Goal: Task Accomplishment & Management: Manage account settings

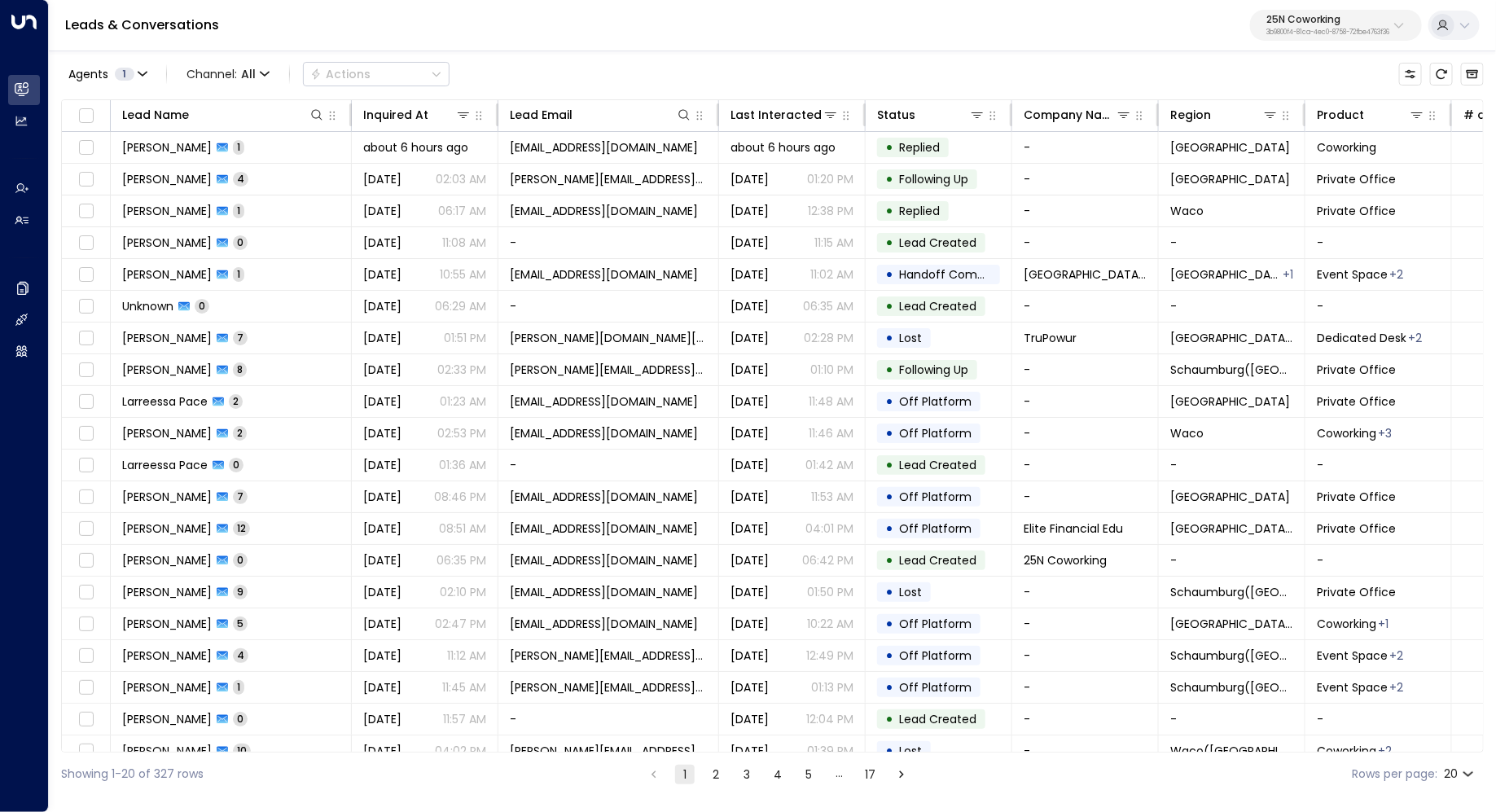
click at [1359, 14] on p "25N Coworking" at bounding box center [1328, 19] width 123 height 10
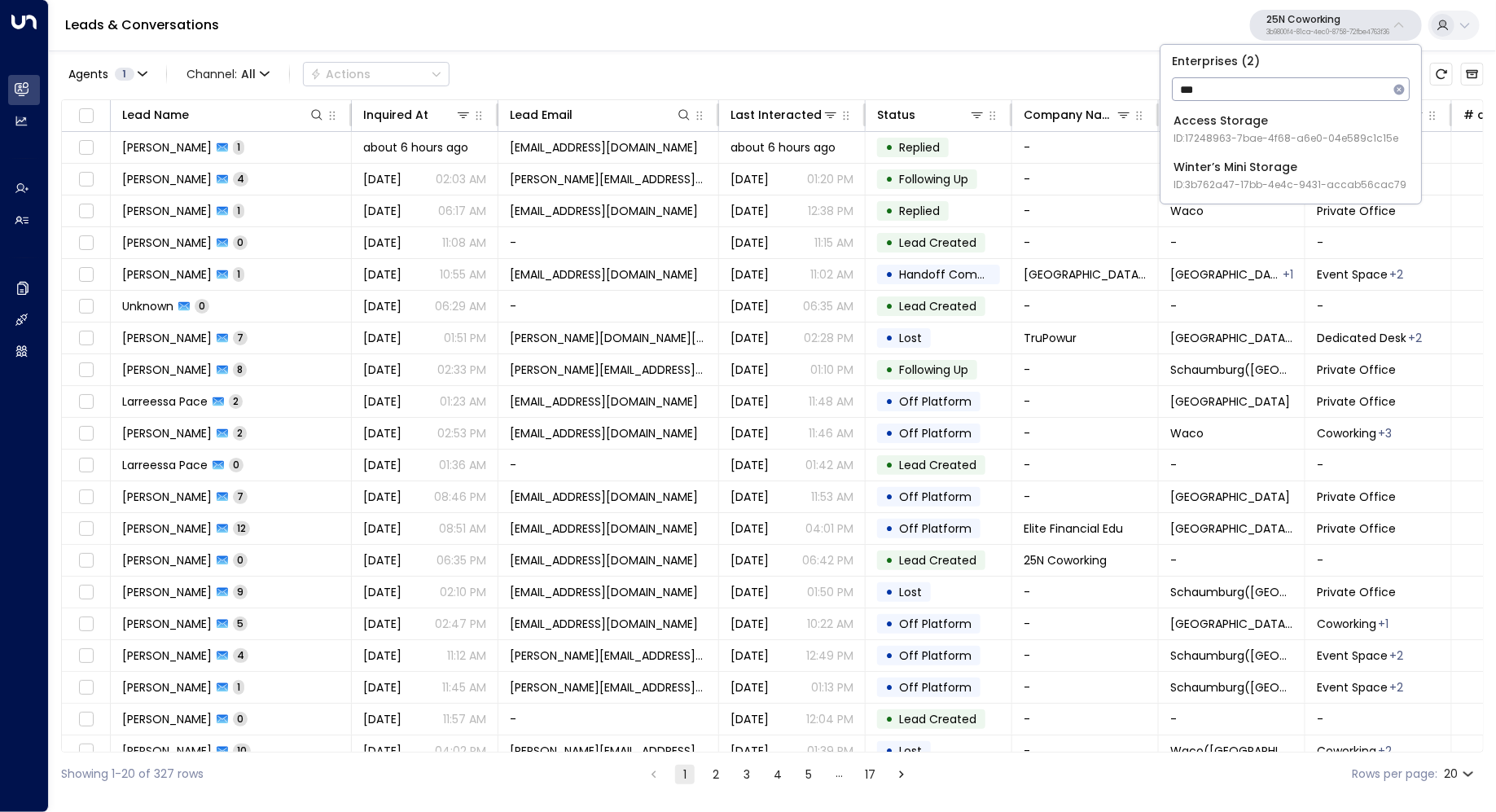
type input "***"
click at [1233, 119] on div "Access Storage ID: 17248963-7bae-4f68-a6e0-04e589c1c15e" at bounding box center [1286, 129] width 225 height 33
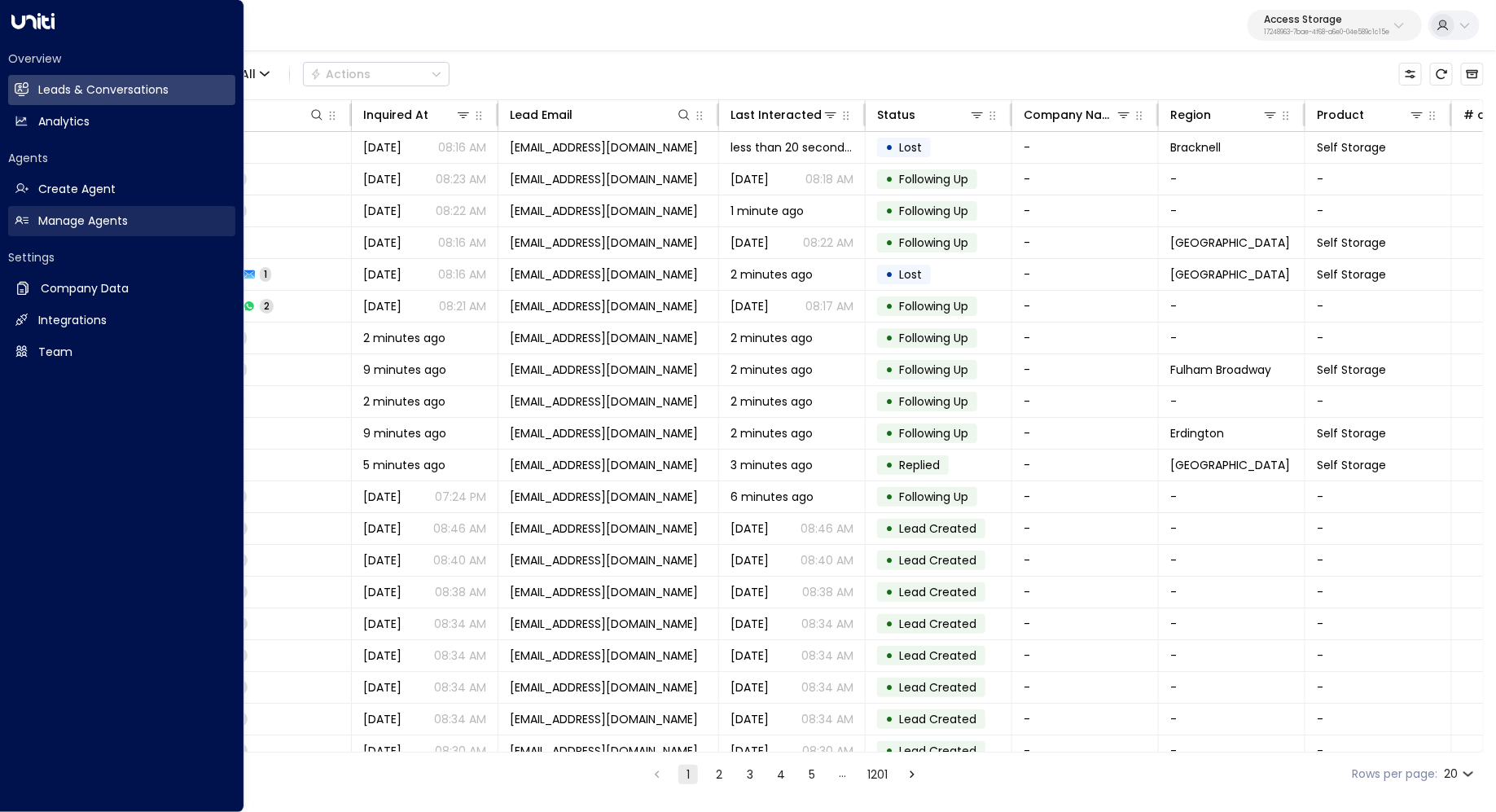
click at [79, 229] on h2 "Manage Agents" at bounding box center [82, 221] width 90 height 17
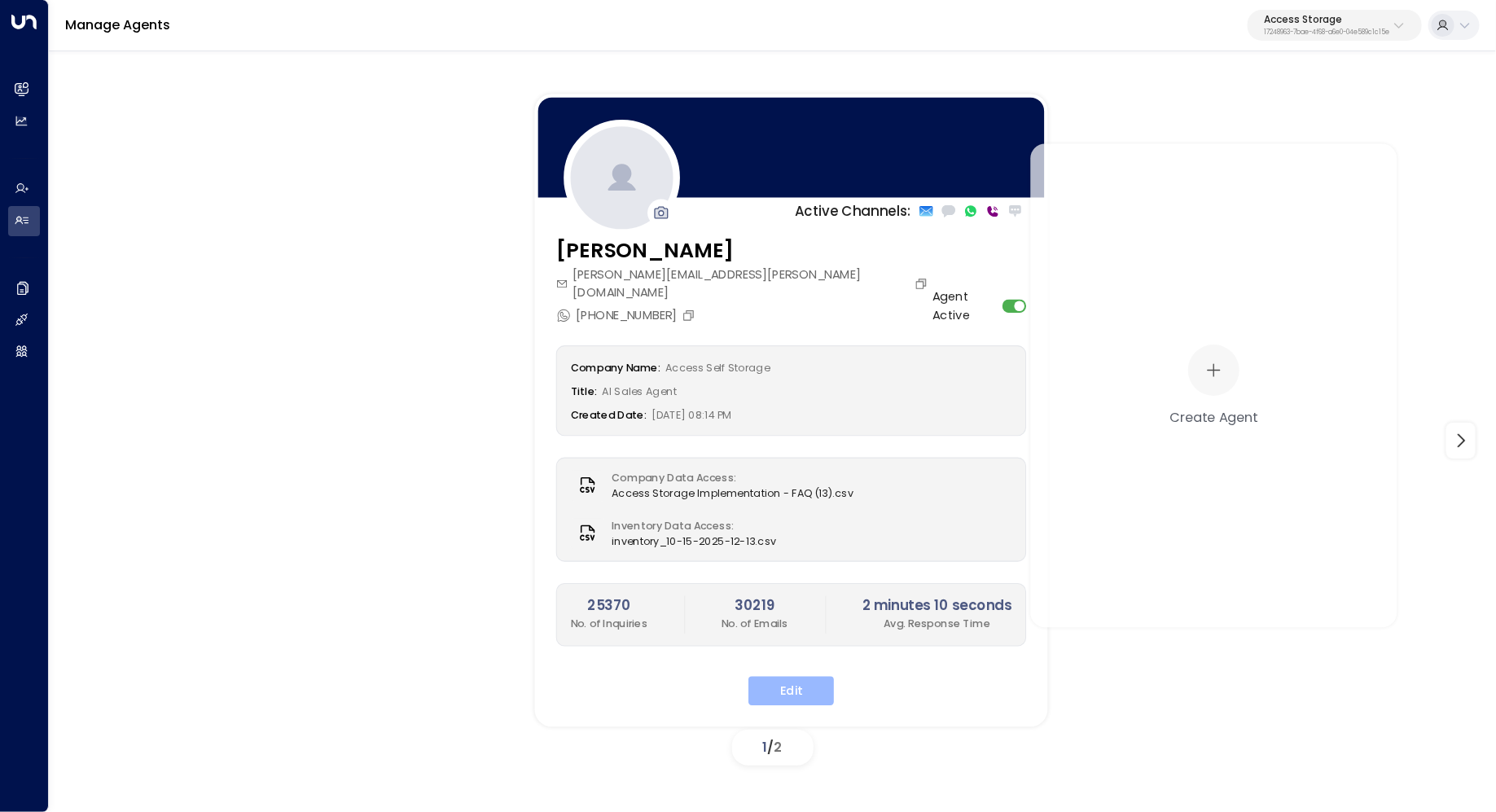
click at [798, 676] on button "Edit" at bounding box center [791, 691] width 85 height 29
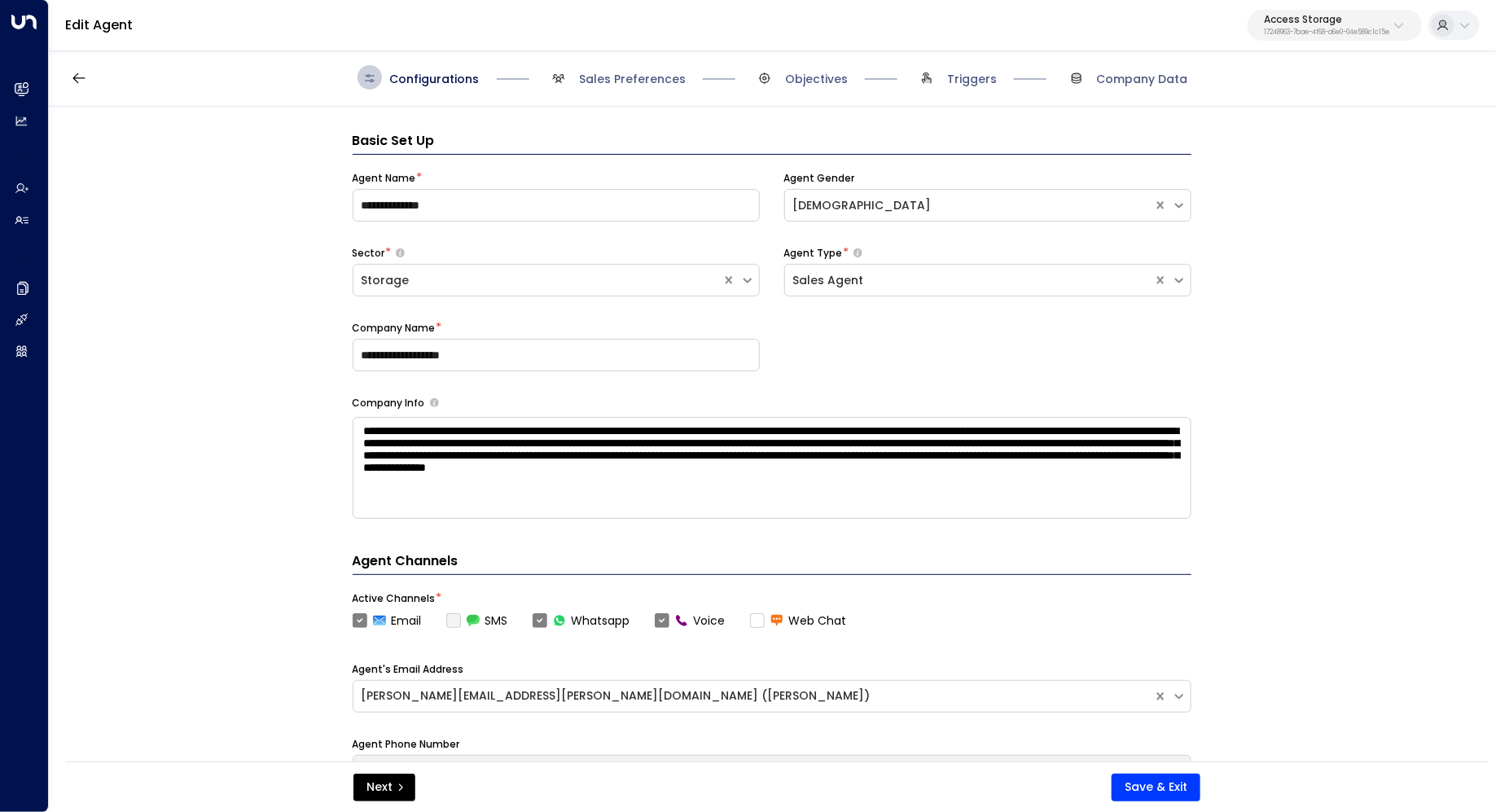
scroll to position [24, 0]
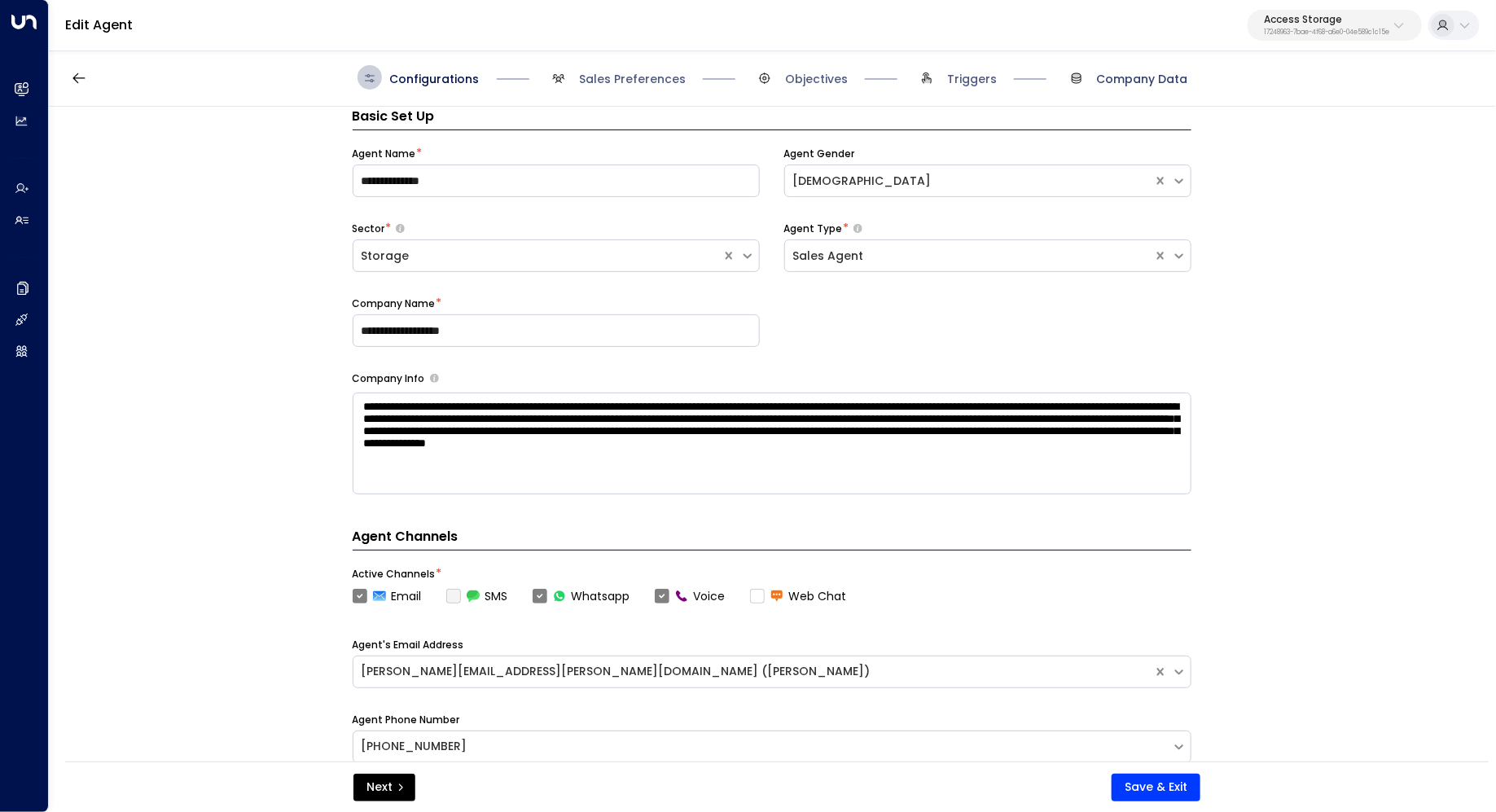
click at [1115, 71] on span "Company Data" at bounding box center [1143, 79] width 91 height 16
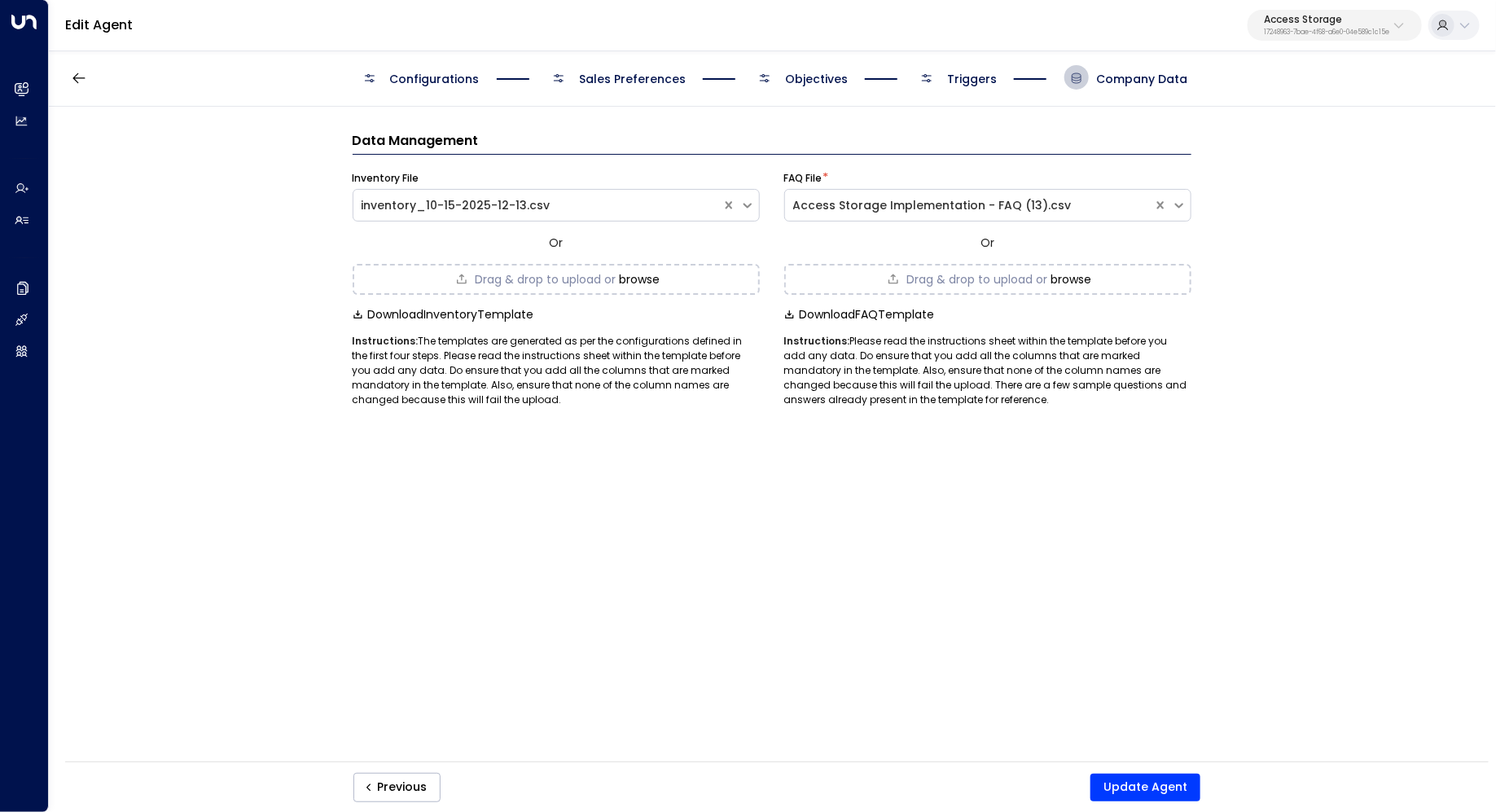
click at [965, 80] on span "Triggers" at bounding box center [972, 79] width 50 height 16
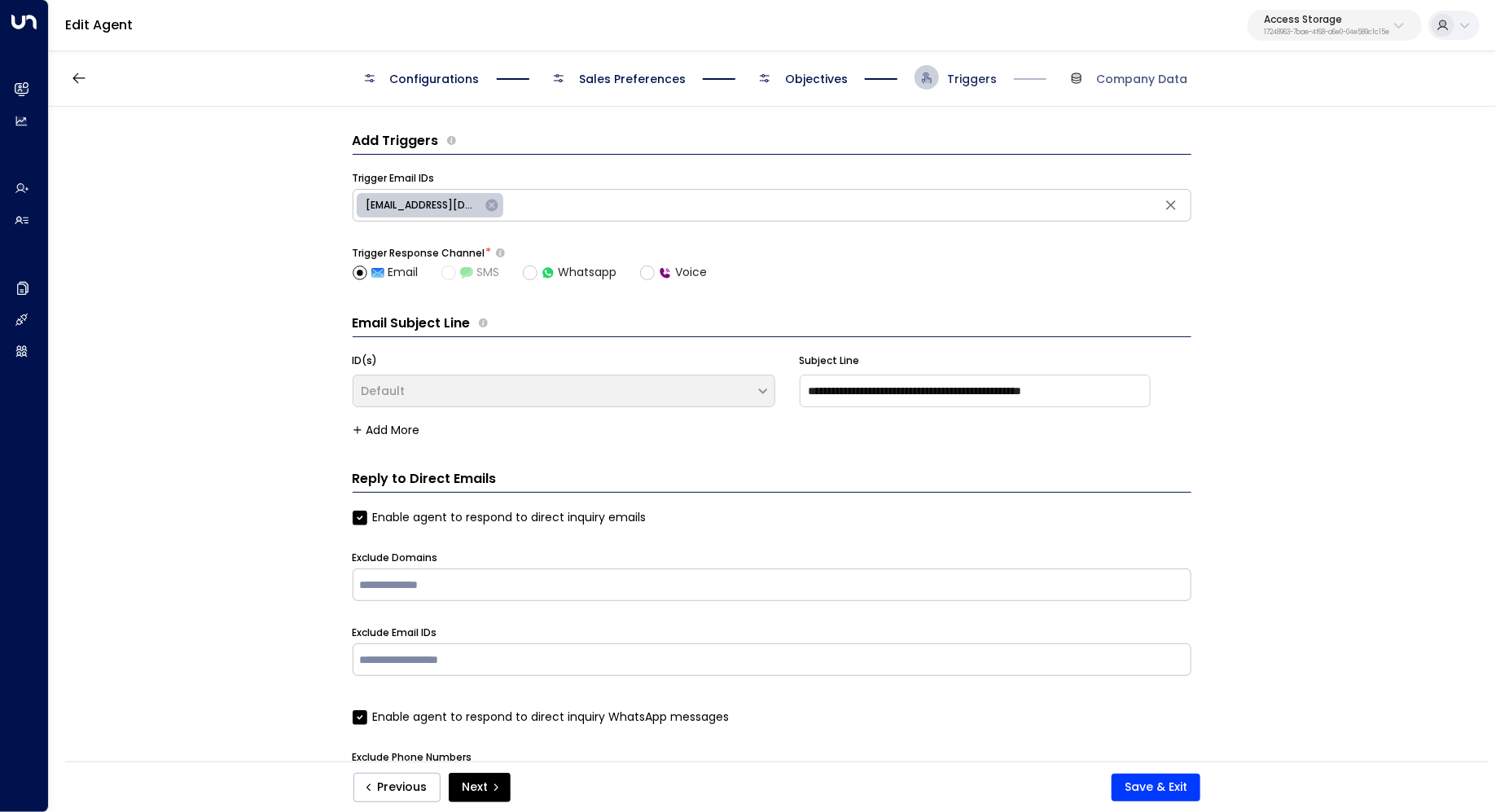
scroll to position [24, 0]
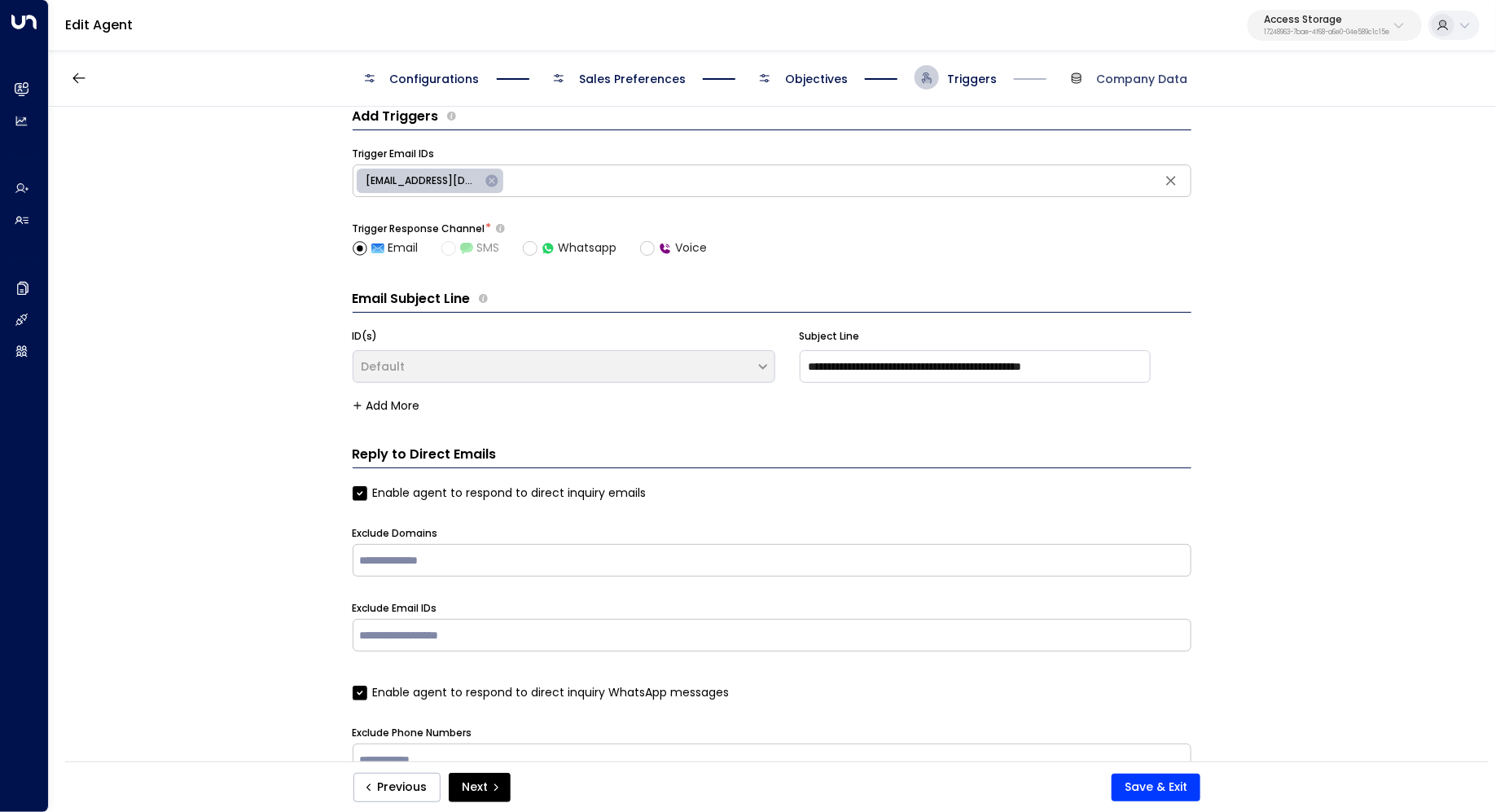
click at [1154, 73] on span "Company Data" at bounding box center [1143, 79] width 91 height 16
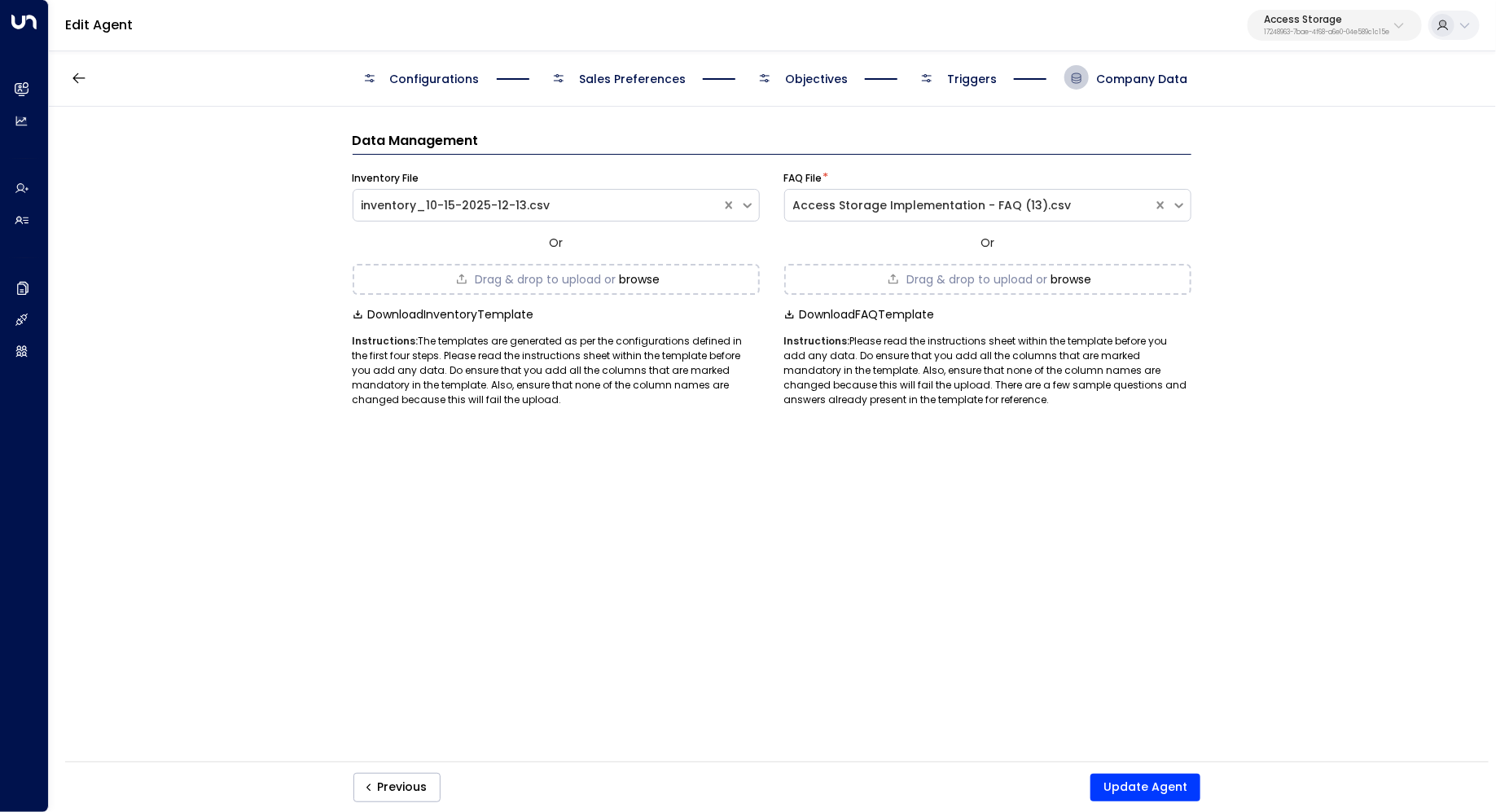
click at [988, 82] on span "Triggers" at bounding box center [972, 79] width 50 height 16
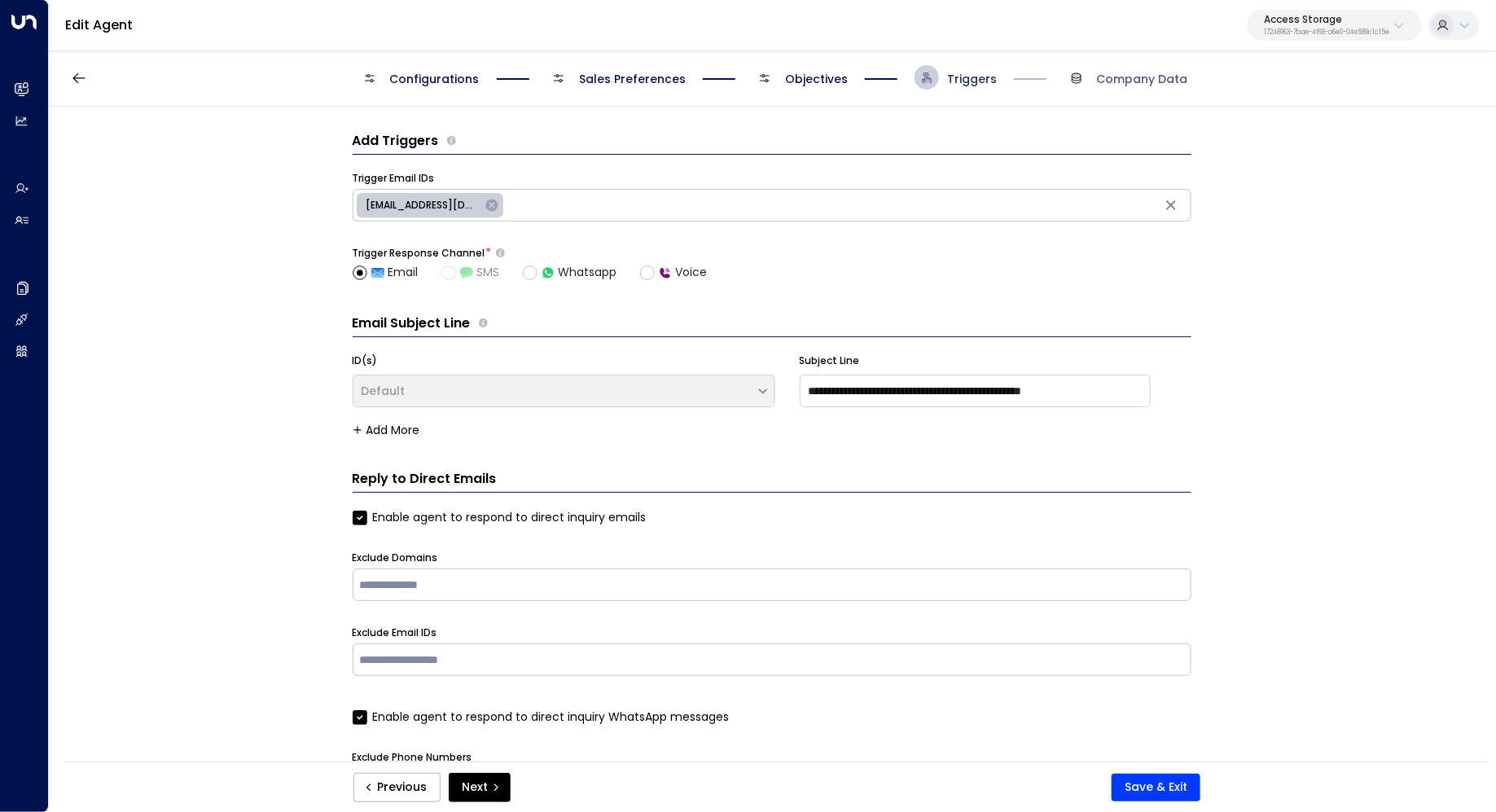
scroll to position [24, 0]
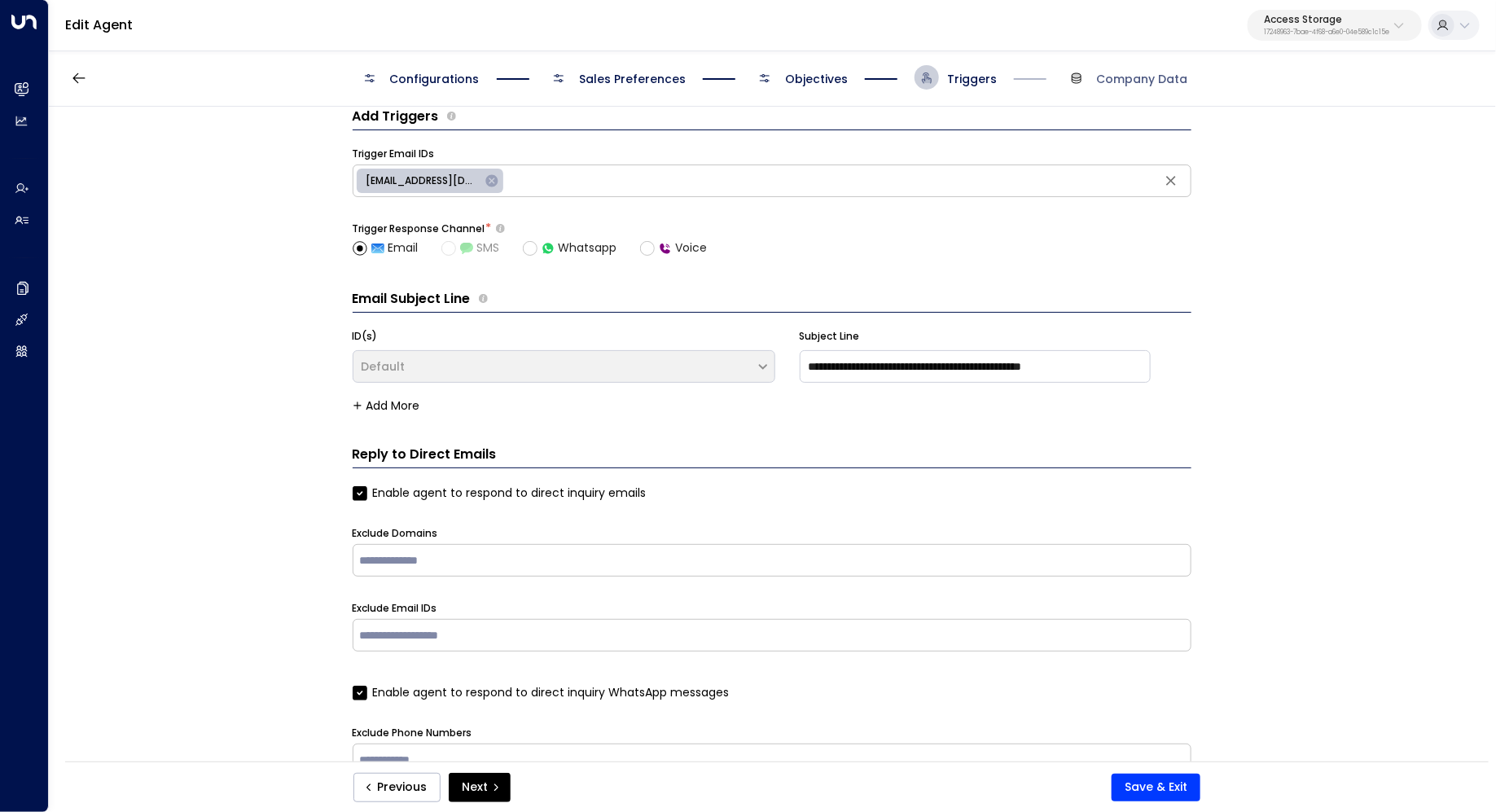
click at [822, 72] on span "Objectives" at bounding box center [816, 79] width 62 height 16
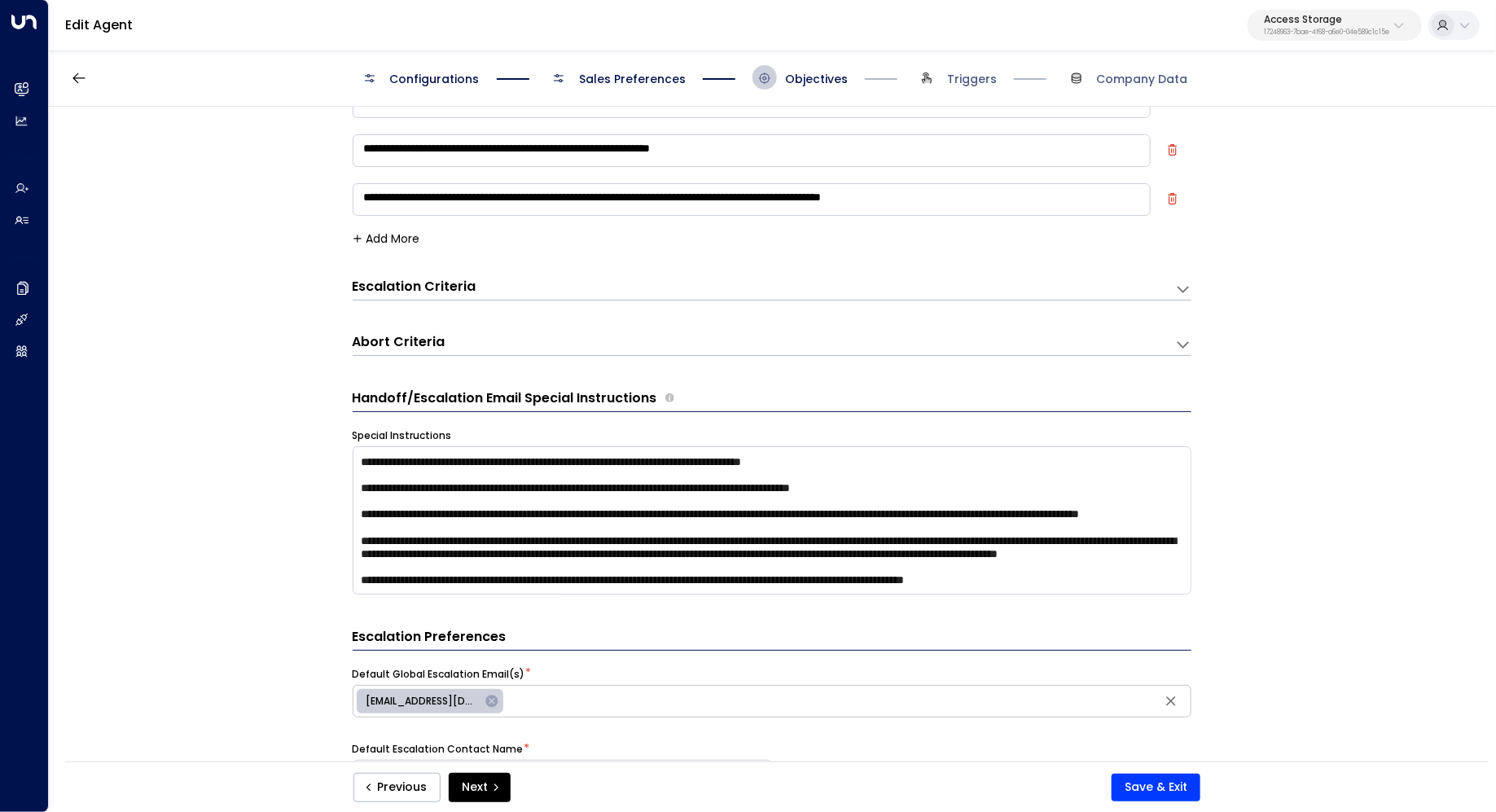
scroll to position [103, 0]
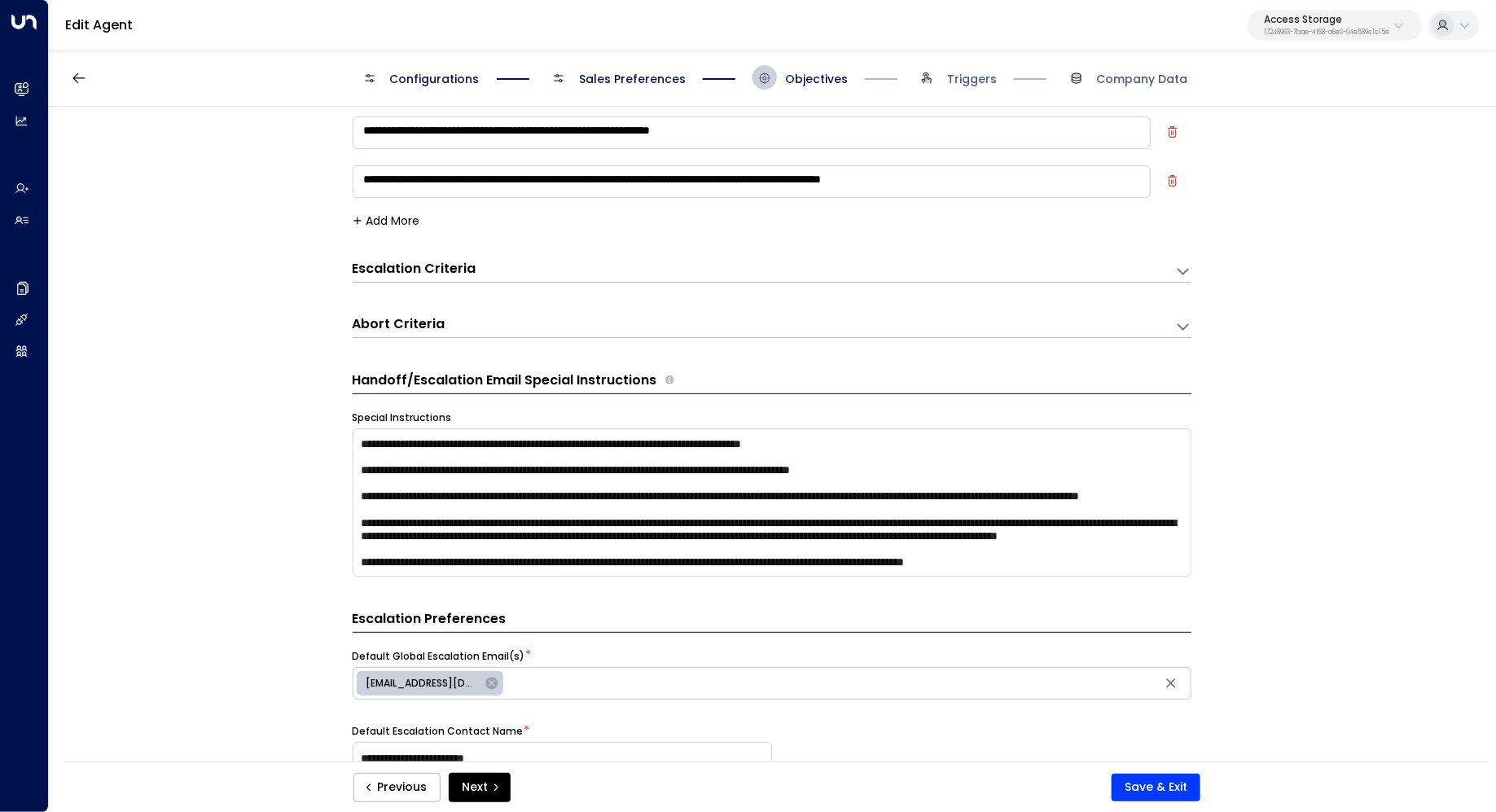
click at [1182, 263] on icon at bounding box center [1184, 272] width 16 height 16
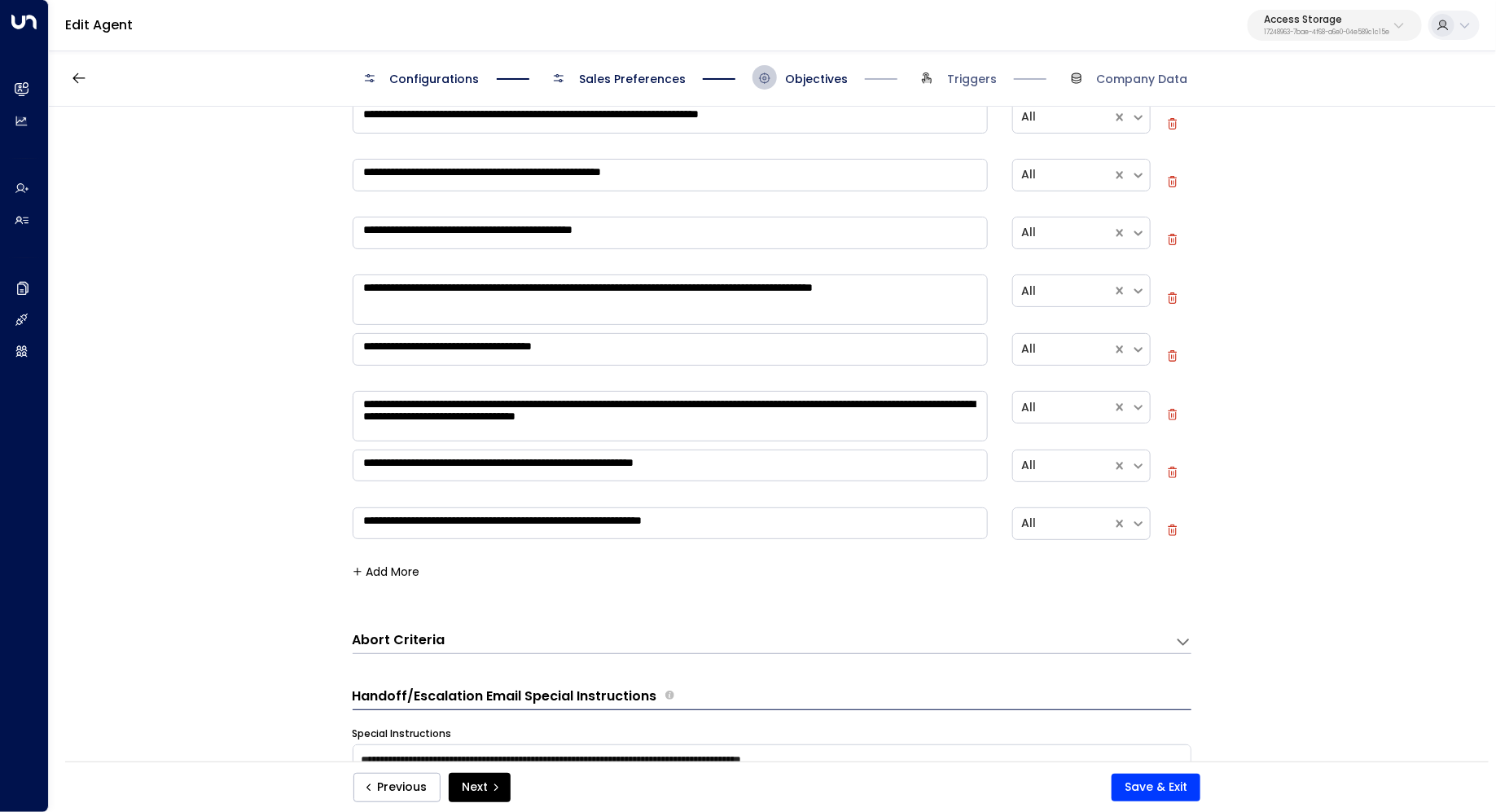
scroll to position [690, 0]
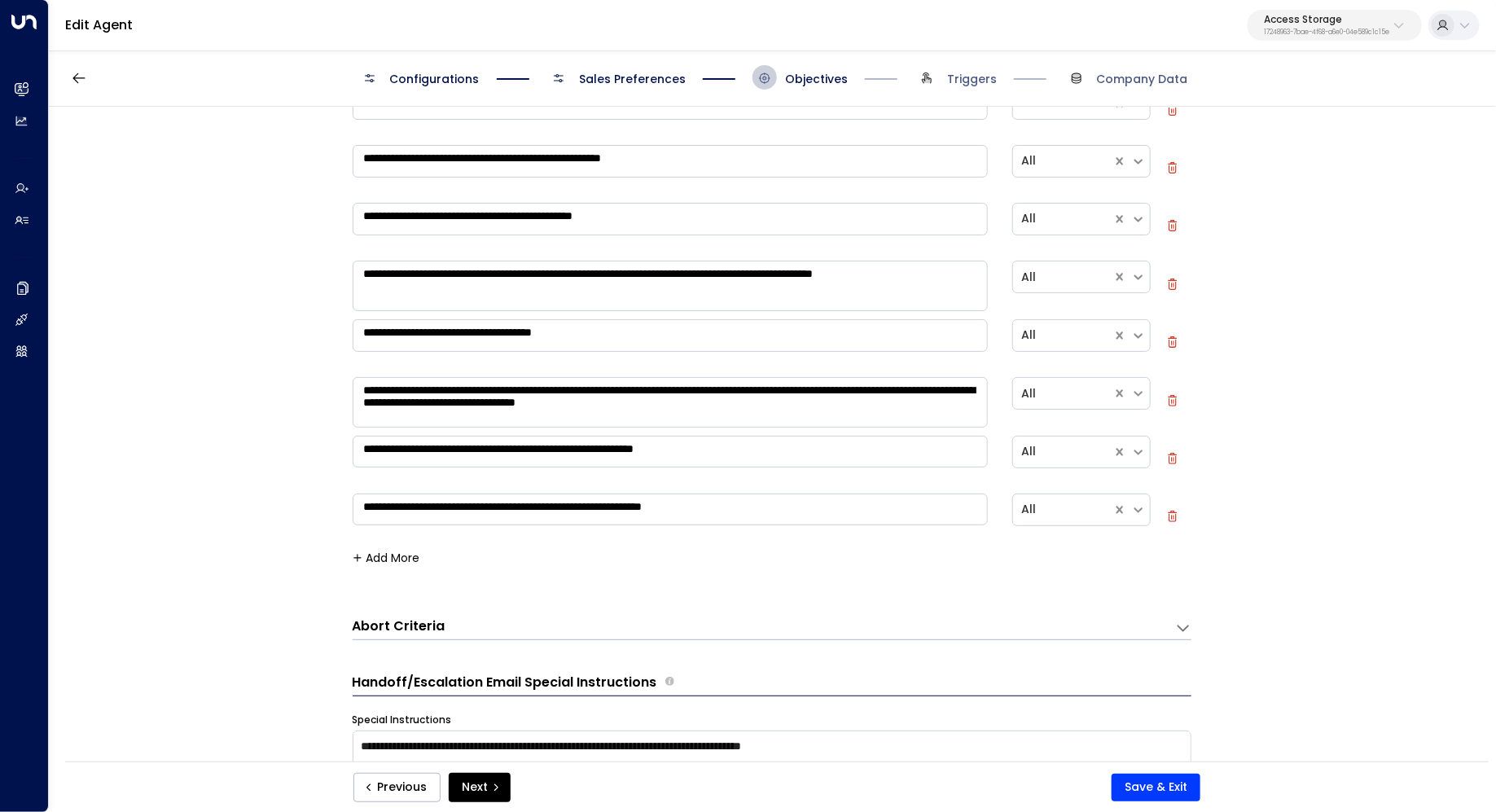
click at [385, 551] on button "Add More" at bounding box center [386, 558] width 68 height 13
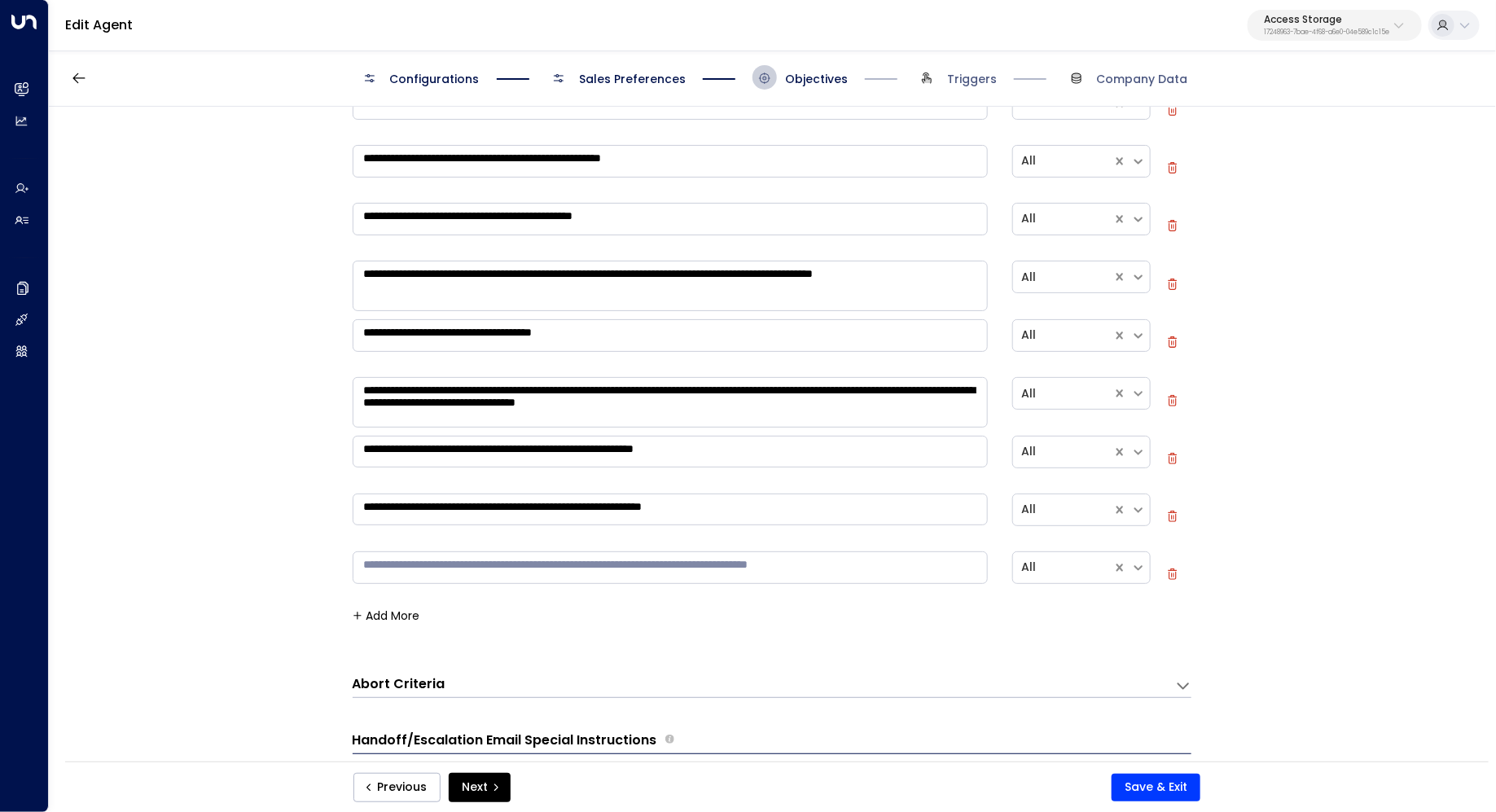
click at [457, 562] on textarea at bounding box center [670, 568] width 636 height 33
type textarea "*"
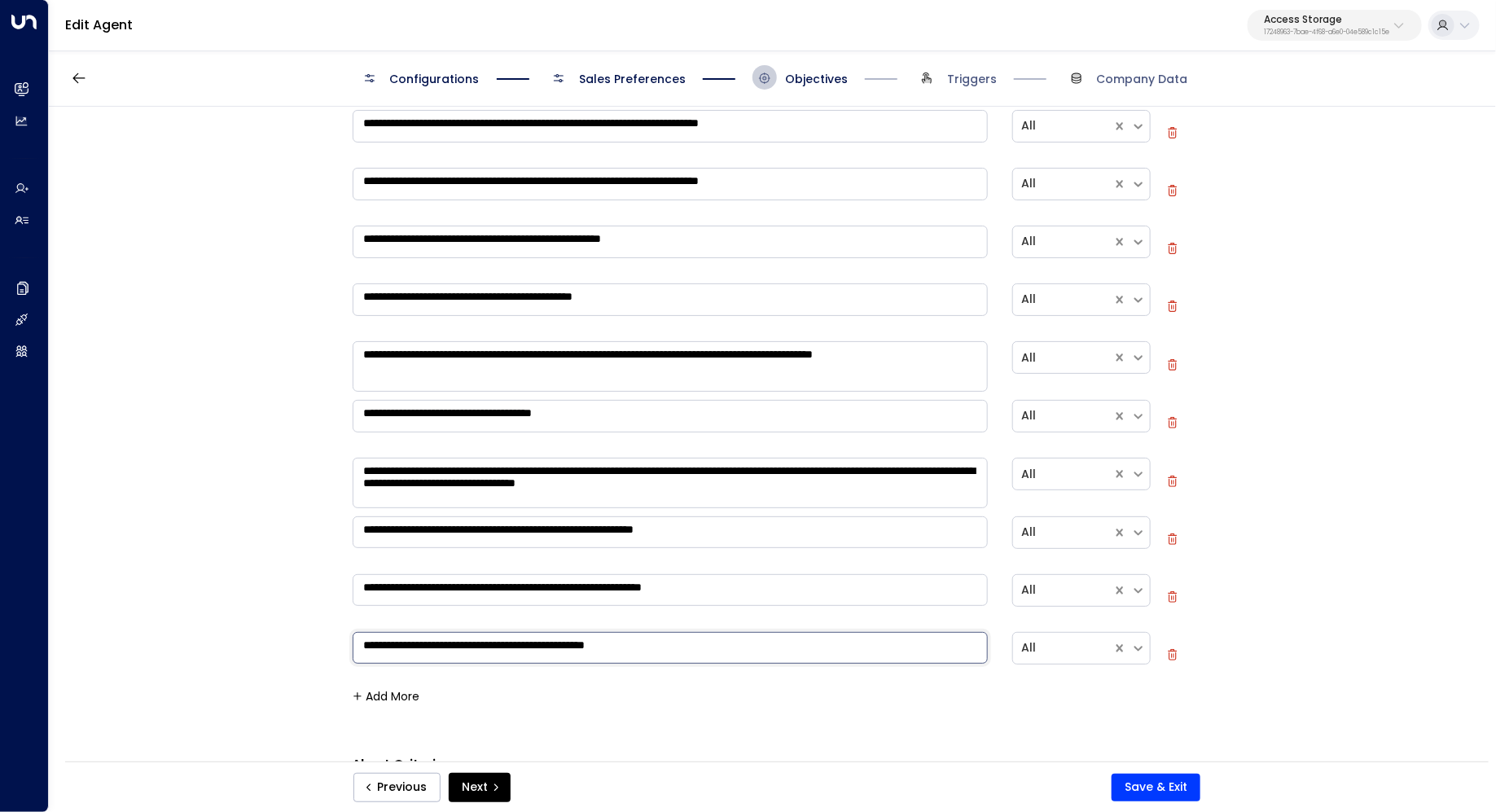
scroll to position [624, 0]
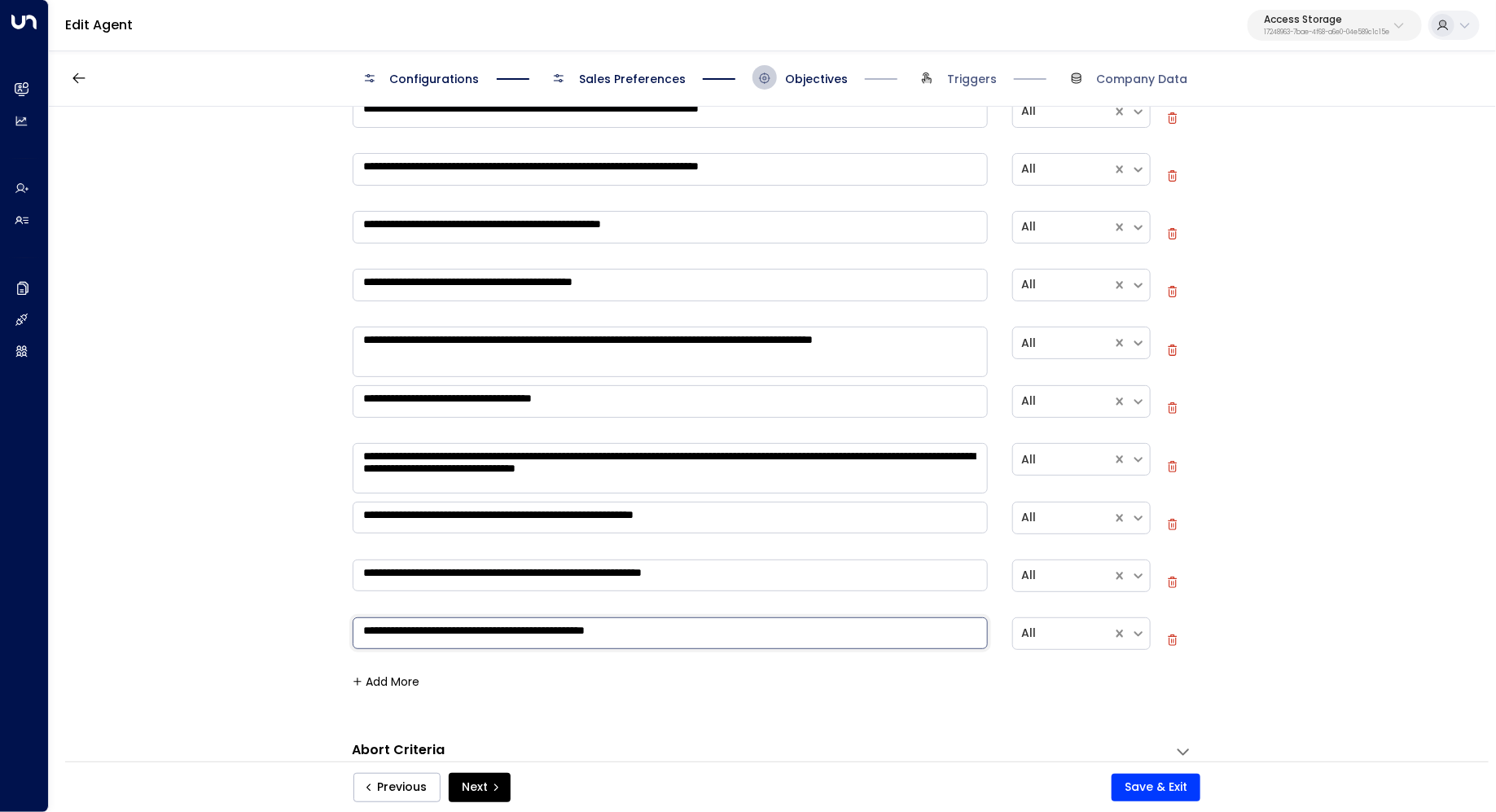
type textarea "**********"
click at [1185, 783] on button "Save & Exit" at bounding box center [1156, 787] width 89 height 28
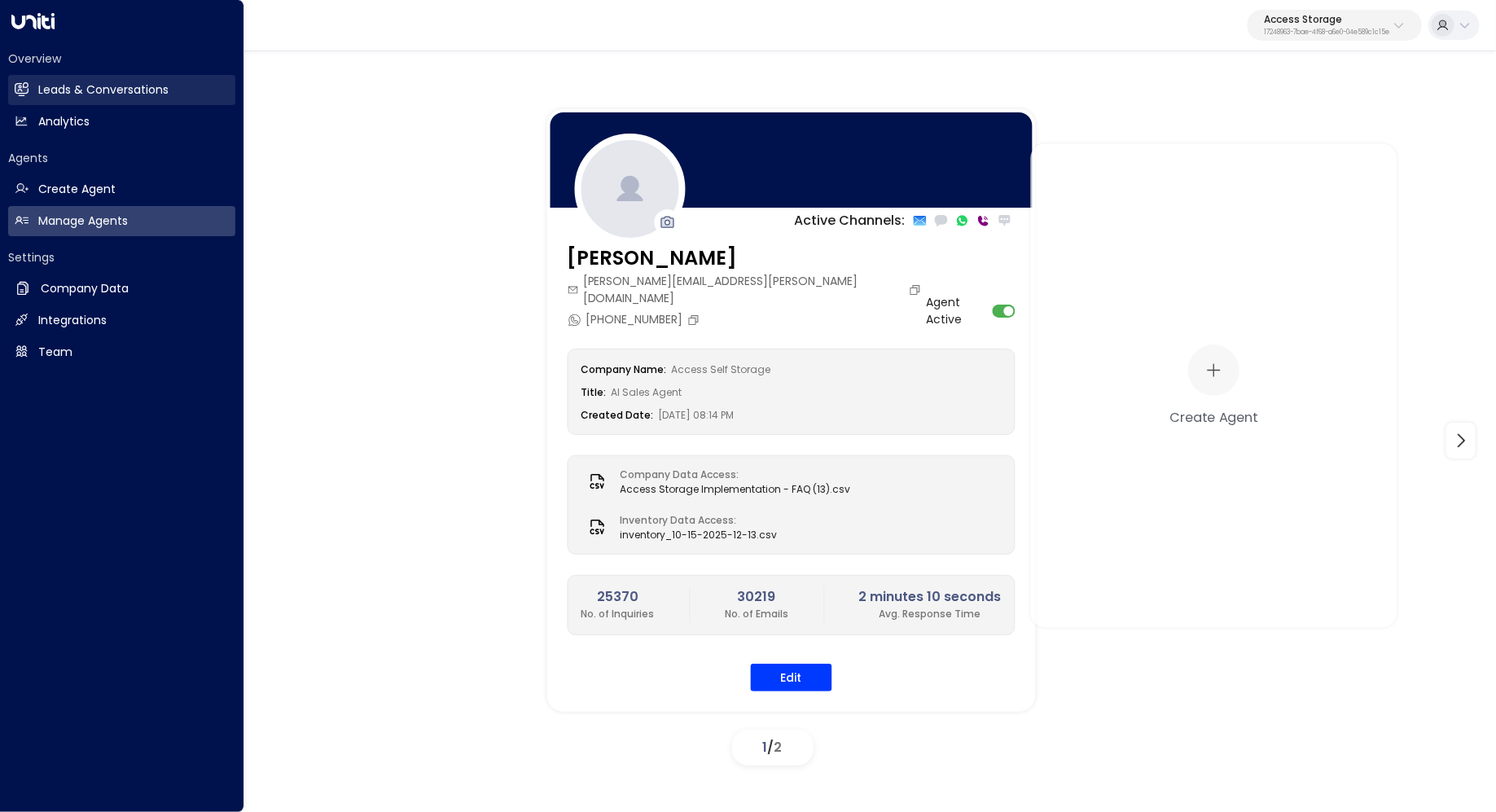
click at [120, 88] on h2 "Leads & Conversations" at bounding box center [103, 90] width 130 height 17
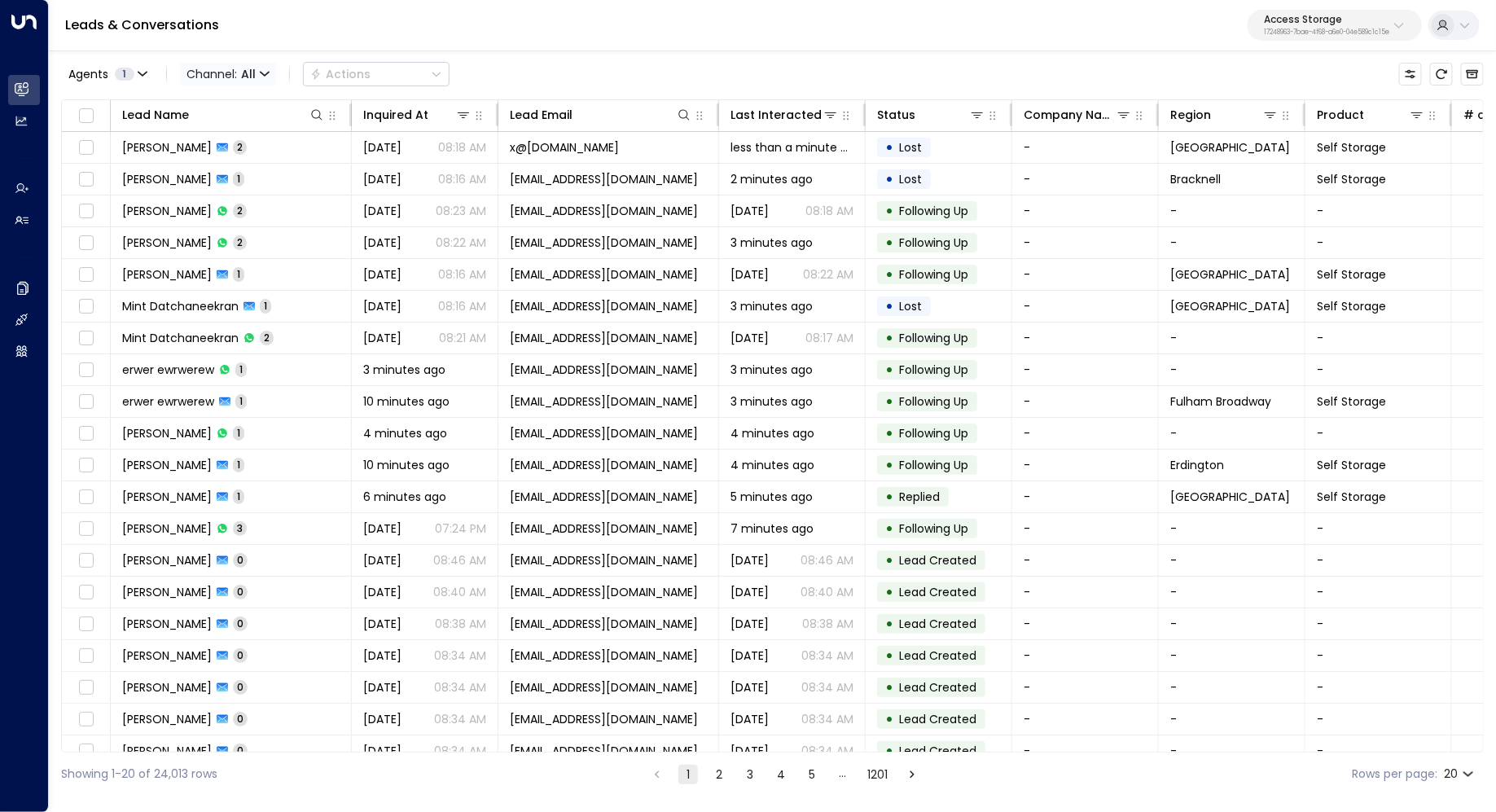
click at [238, 75] on span "Channel: All" at bounding box center [228, 73] width 96 height 23
click at [234, 172] on p "Voice" at bounding box center [222, 167] width 59 height 10
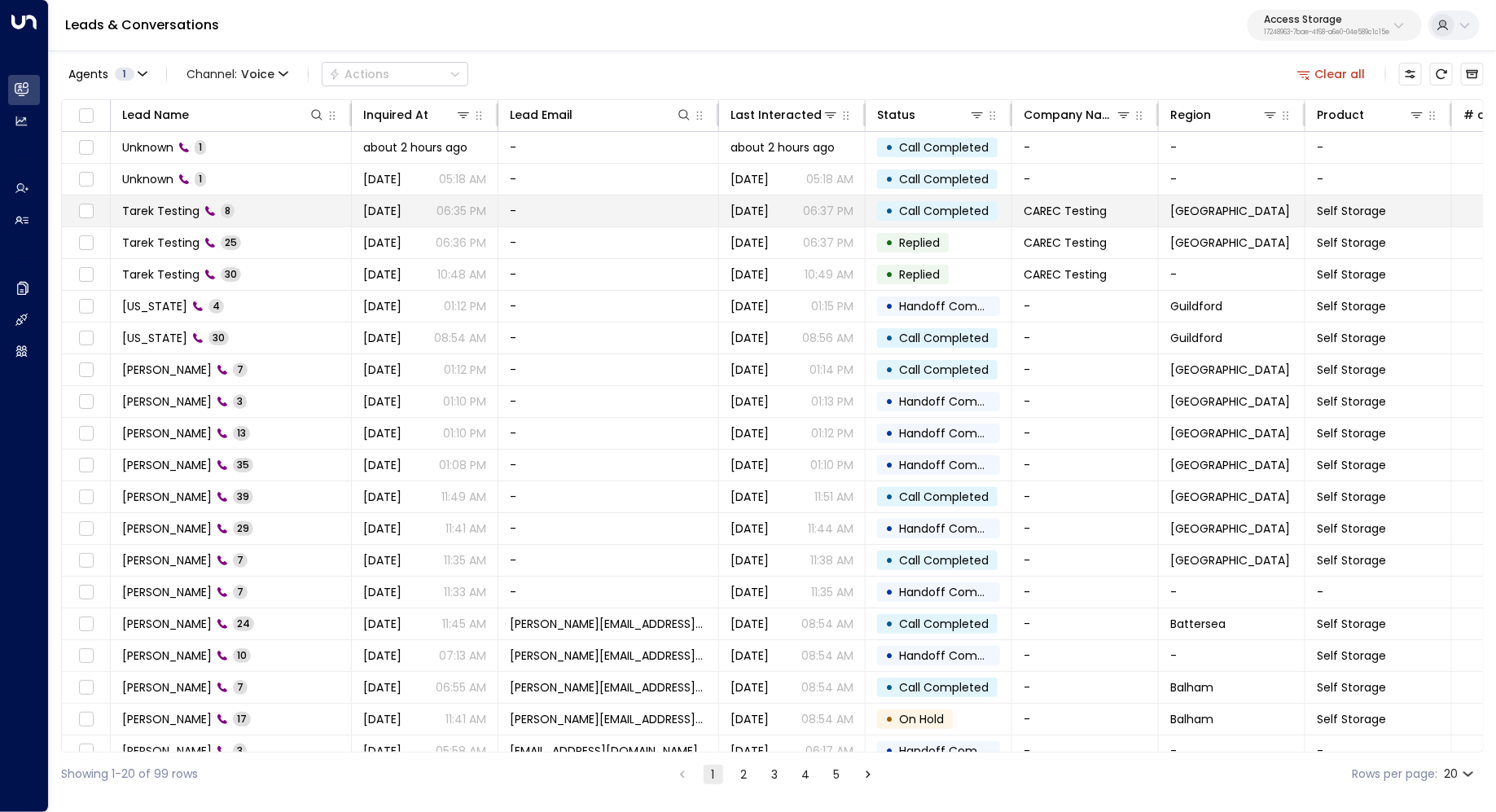
click at [620, 206] on td "-" at bounding box center [609, 211] width 221 height 31
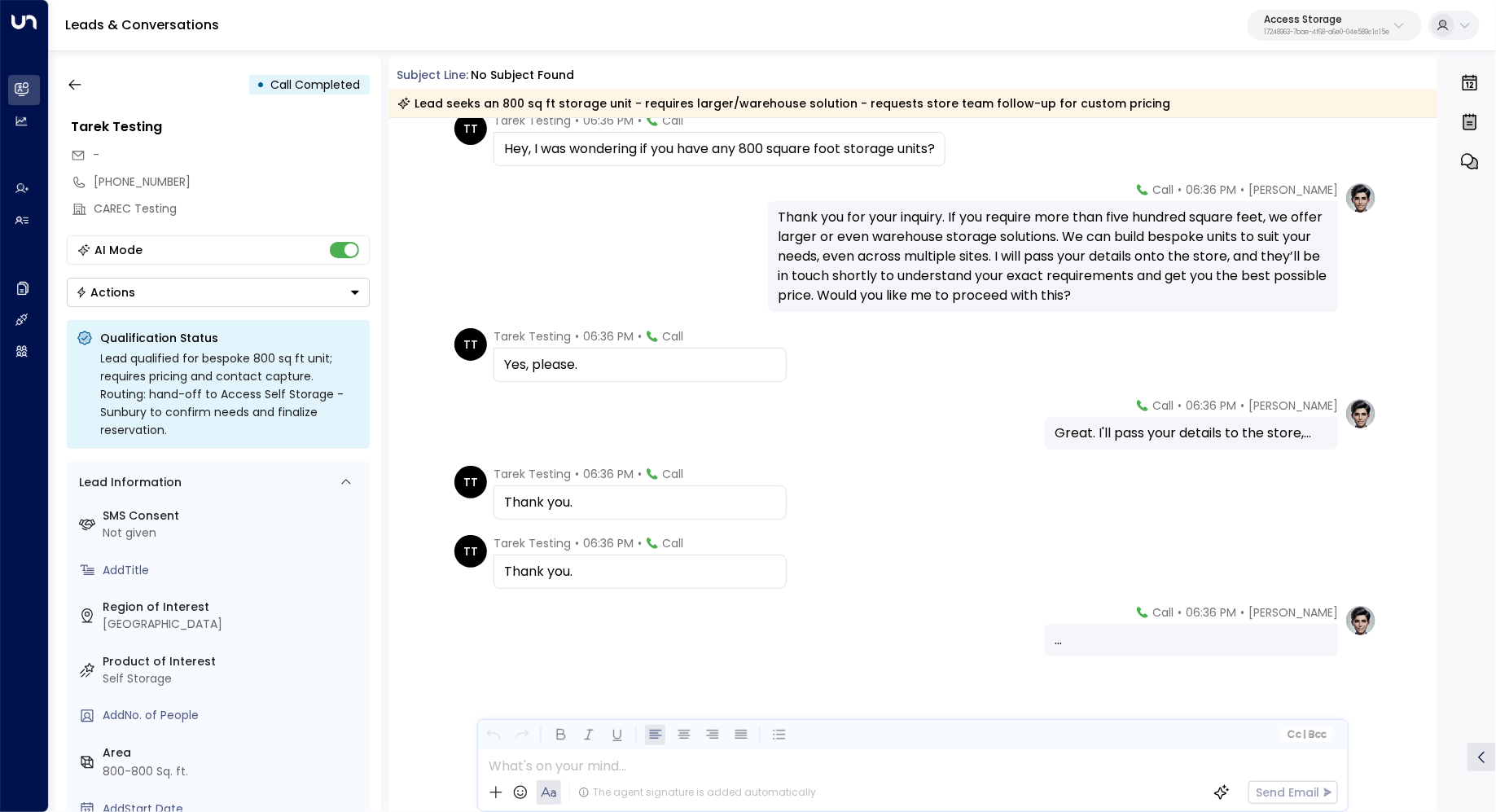
scroll to position [145, 0]
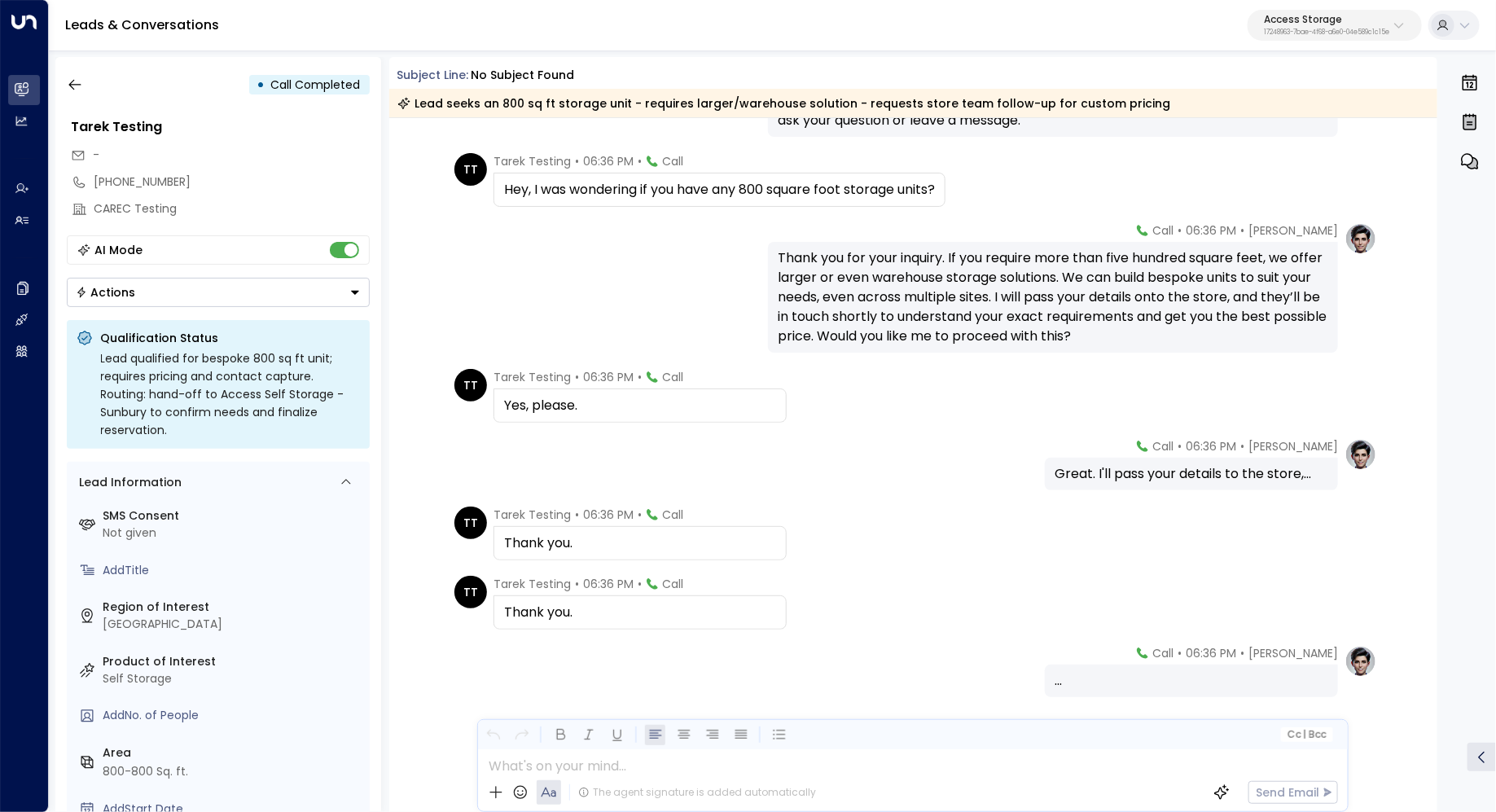
drag, startPoint x: 897, startPoint y: 255, endPoint x: 897, endPoint y: 264, distance: 9.0
click at [897, 264] on div "Thank you for your inquiry. If you require more than five hundred square feet, …" at bounding box center [1053, 297] width 551 height 98
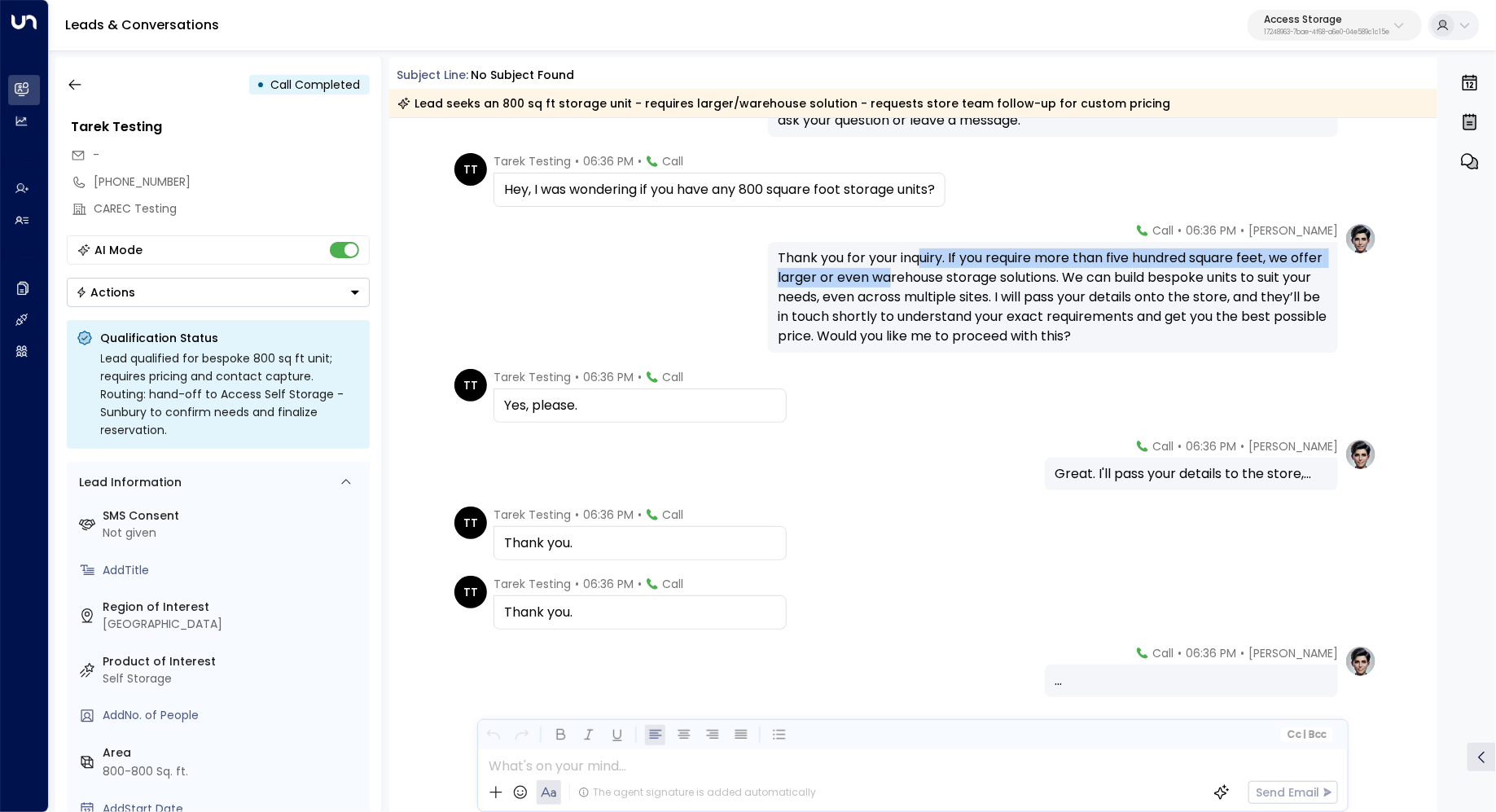
drag, startPoint x: 920, startPoint y: 259, endPoint x: 920, endPoint y: 285, distance: 26.0
click at [920, 285] on div "Thank you for your inquiry. If you require more than five hundred square feet, …" at bounding box center [1053, 297] width 551 height 98
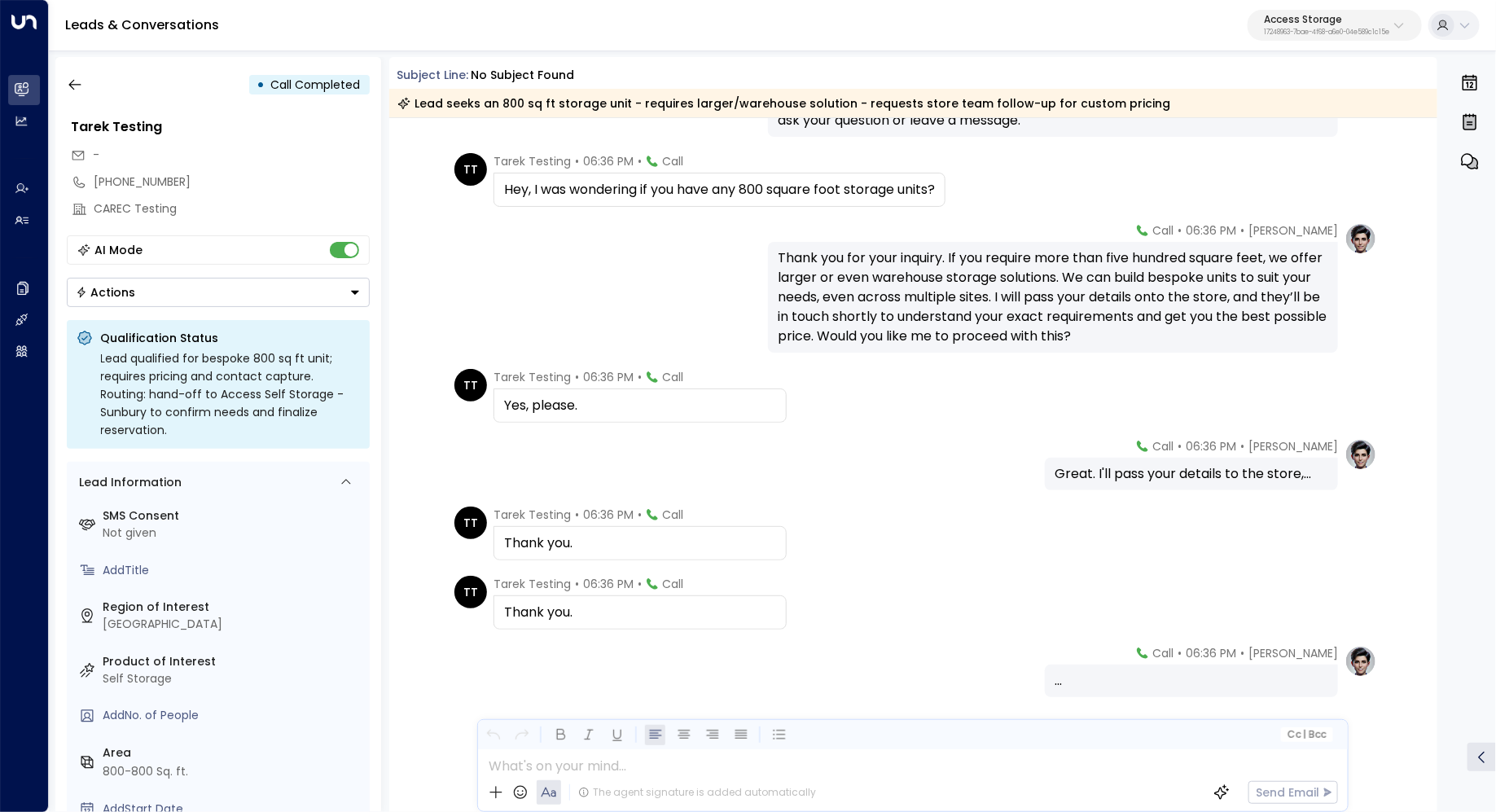
scroll to position [191, 0]
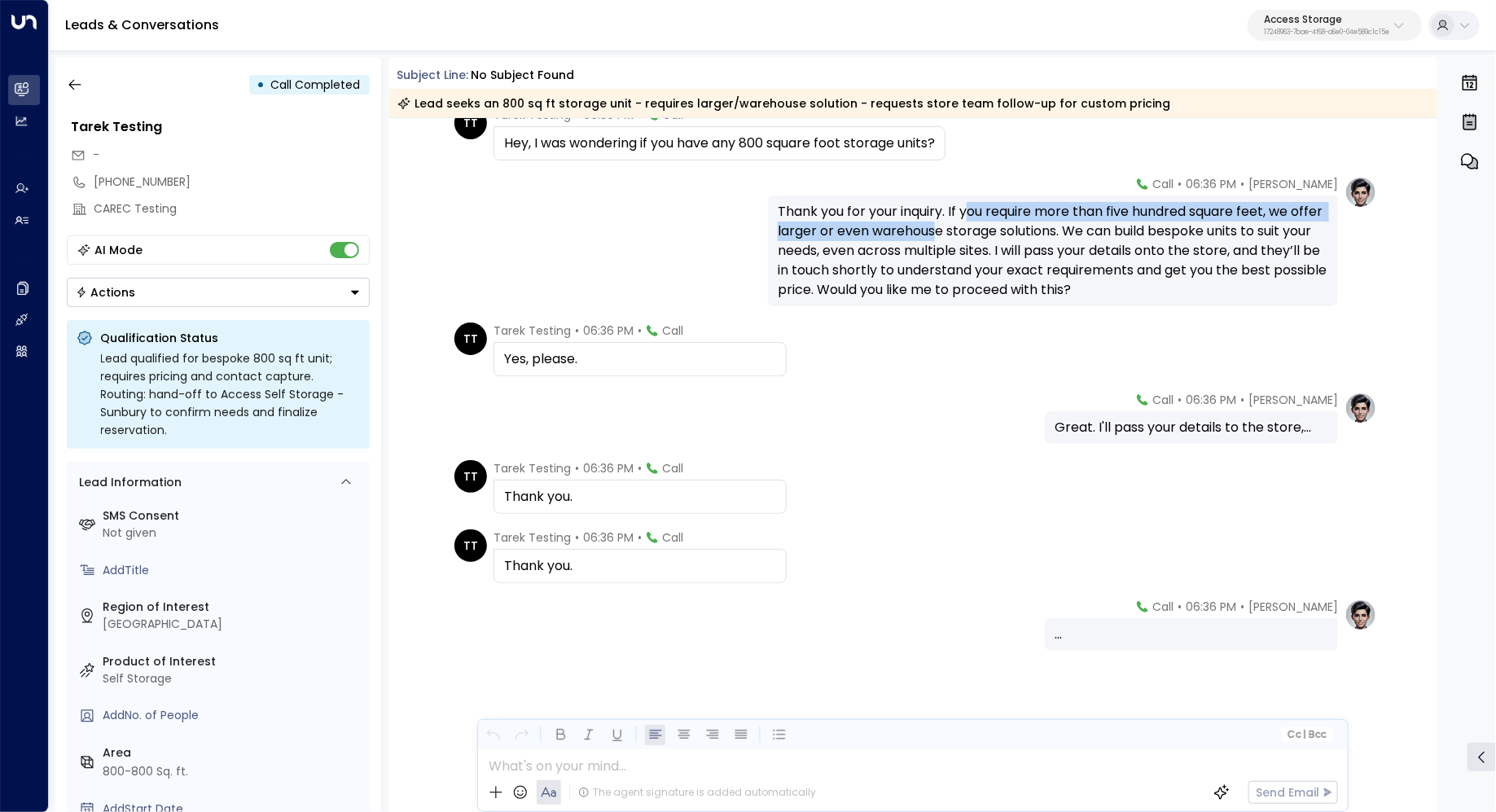
drag, startPoint x: 966, startPoint y: 218, endPoint x: 966, endPoint y: 227, distance: 9.0
click at [966, 227] on div "Thank you for your inquiry. If you require more than five hundred square feet, …" at bounding box center [1053, 251] width 551 height 98
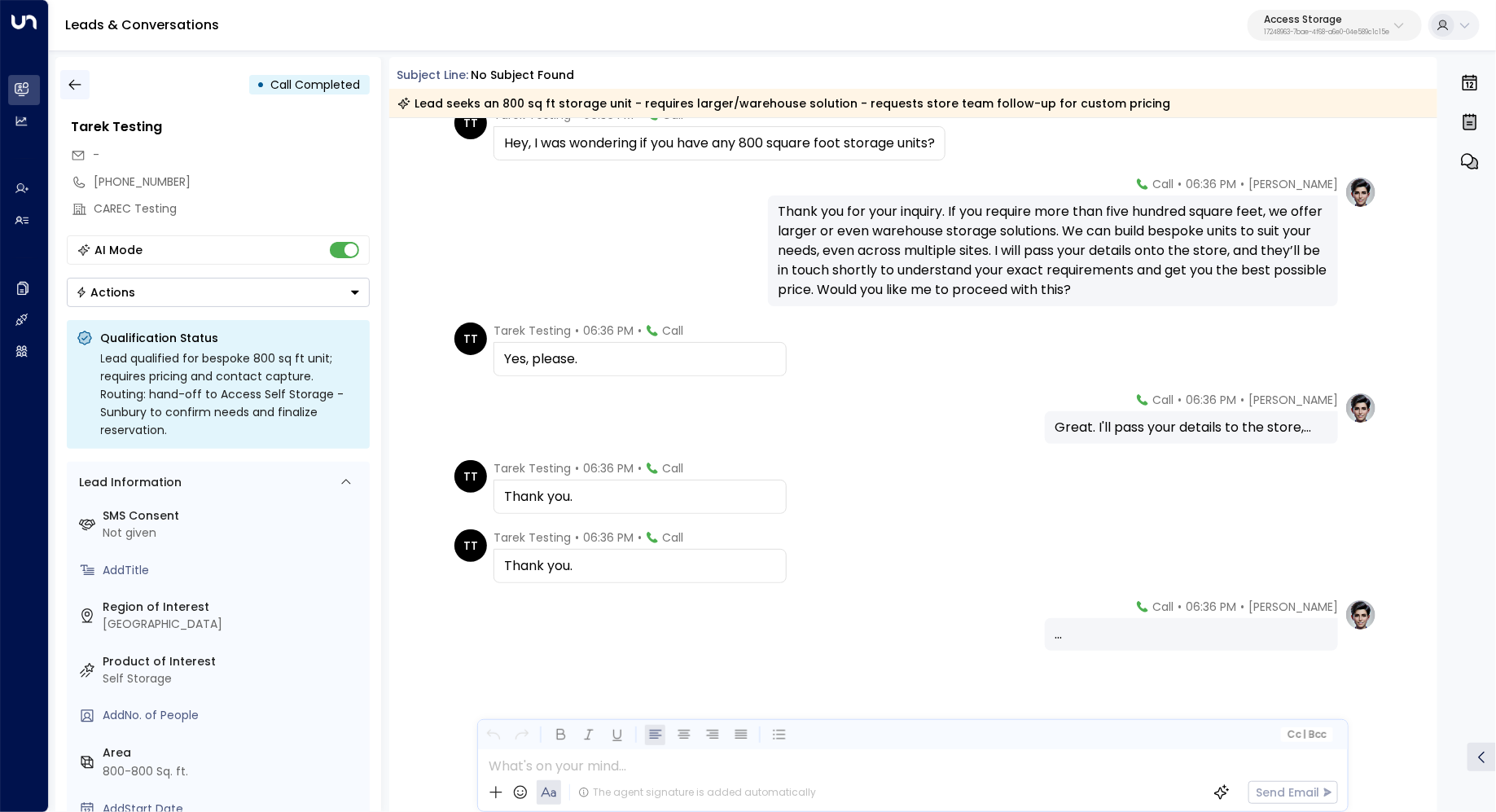
click at [72, 72] on button "button" at bounding box center [75, 84] width 29 height 29
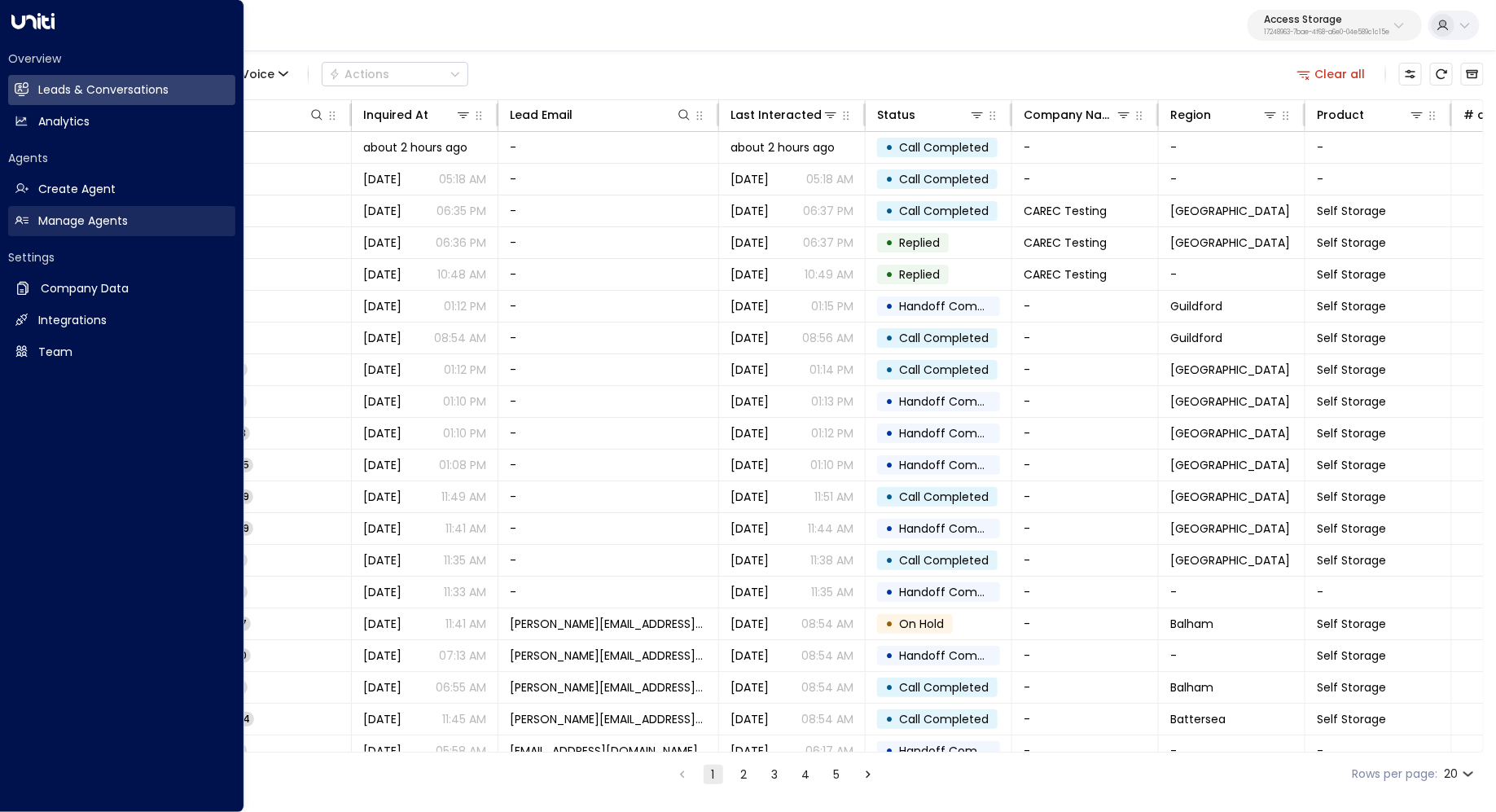
click at [67, 214] on h2 "Manage Agents" at bounding box center [82, 221] width 90 height 17
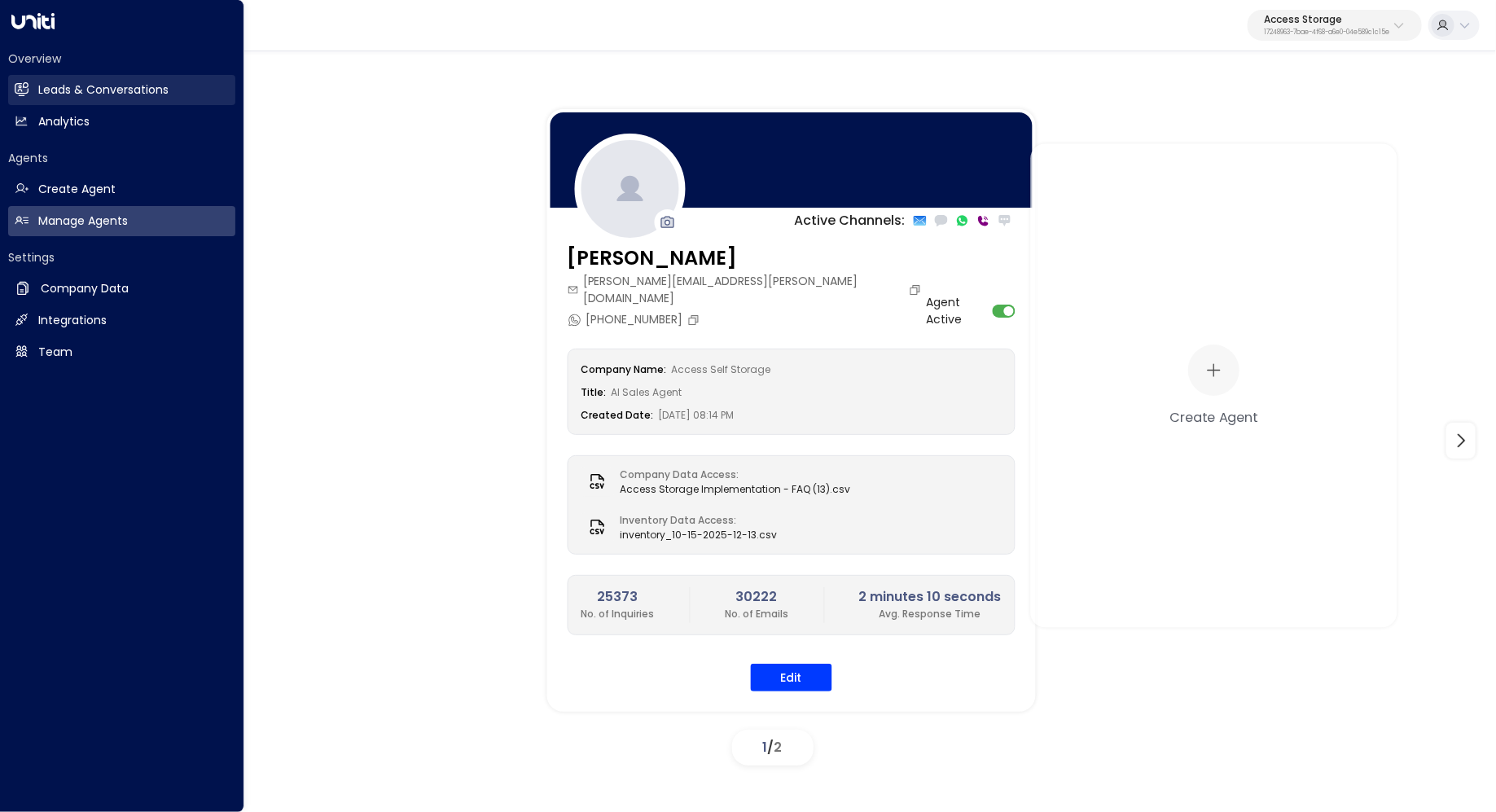
click at [43, 91] on h2 "Leads & Conversations" at bounding box center [103, 90] width 130 height 17
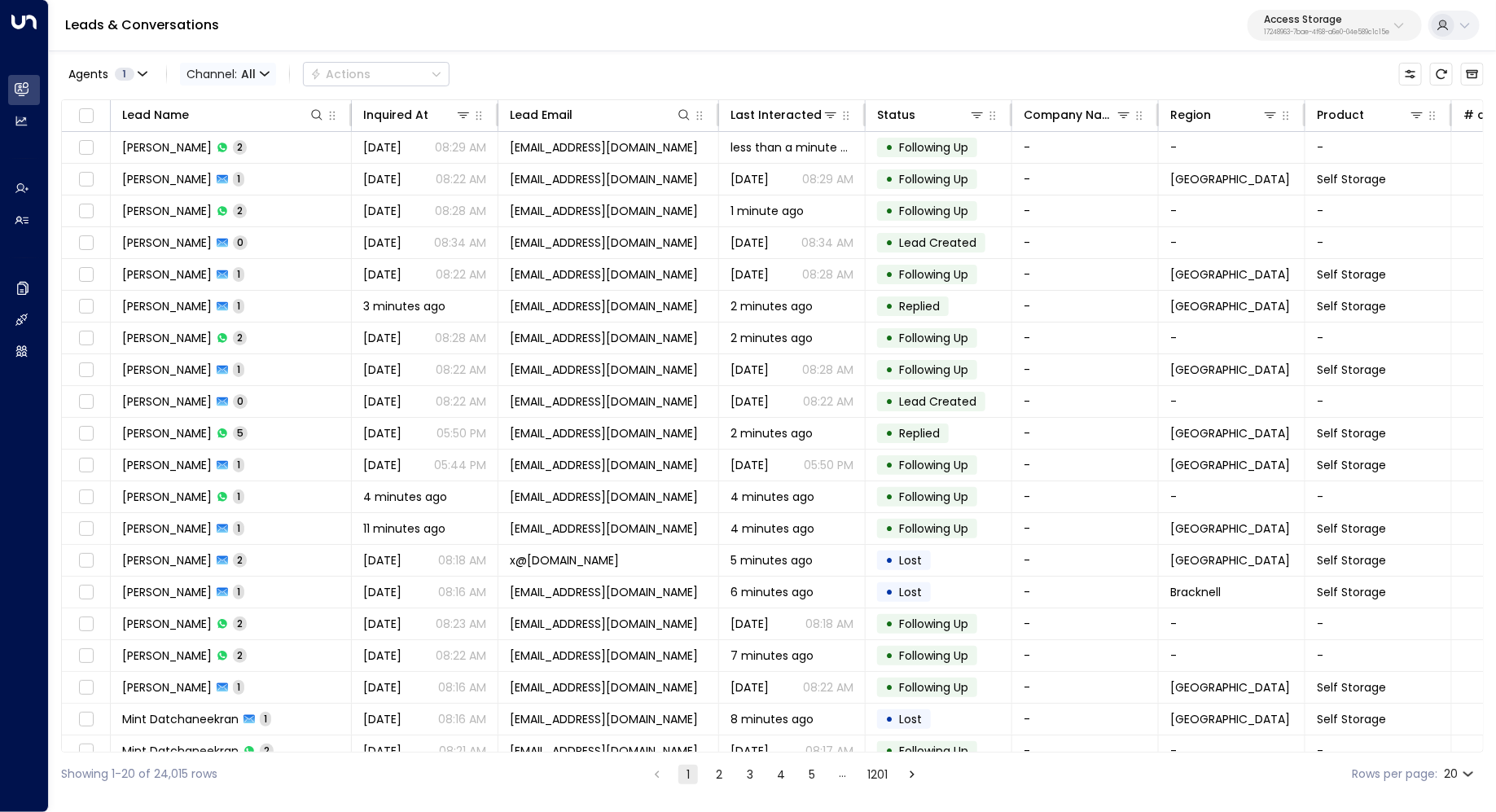
click at [272, 73] on span "Channel: All" at bounding box center [228, 73] width 96 height 23
click at [242, 217] on li "Voice" at bounding box center [236, 228] width 104 height 27
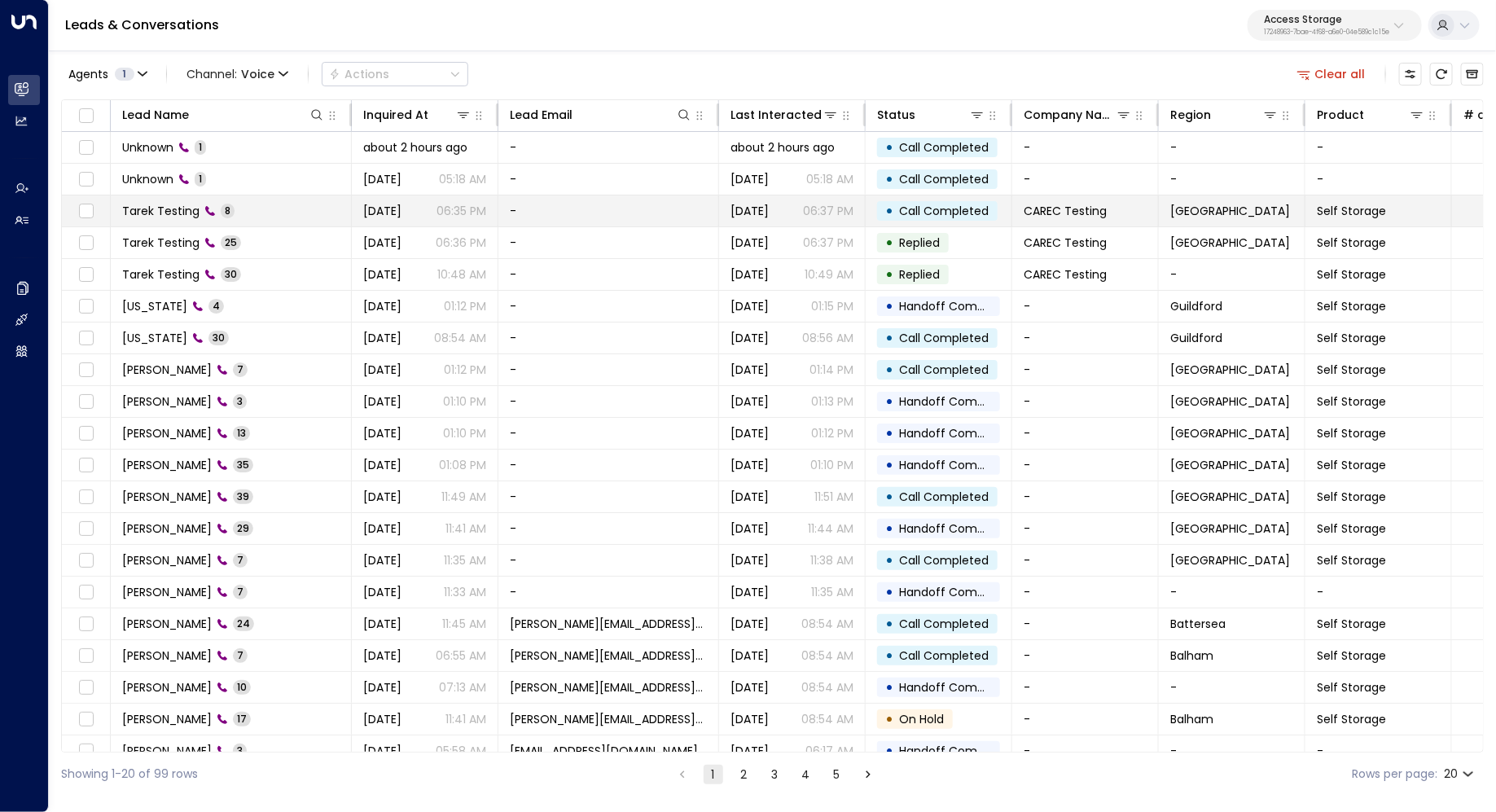
click at [660, 212] on td "-" at bounding box center [609, 211] width 221 height 31
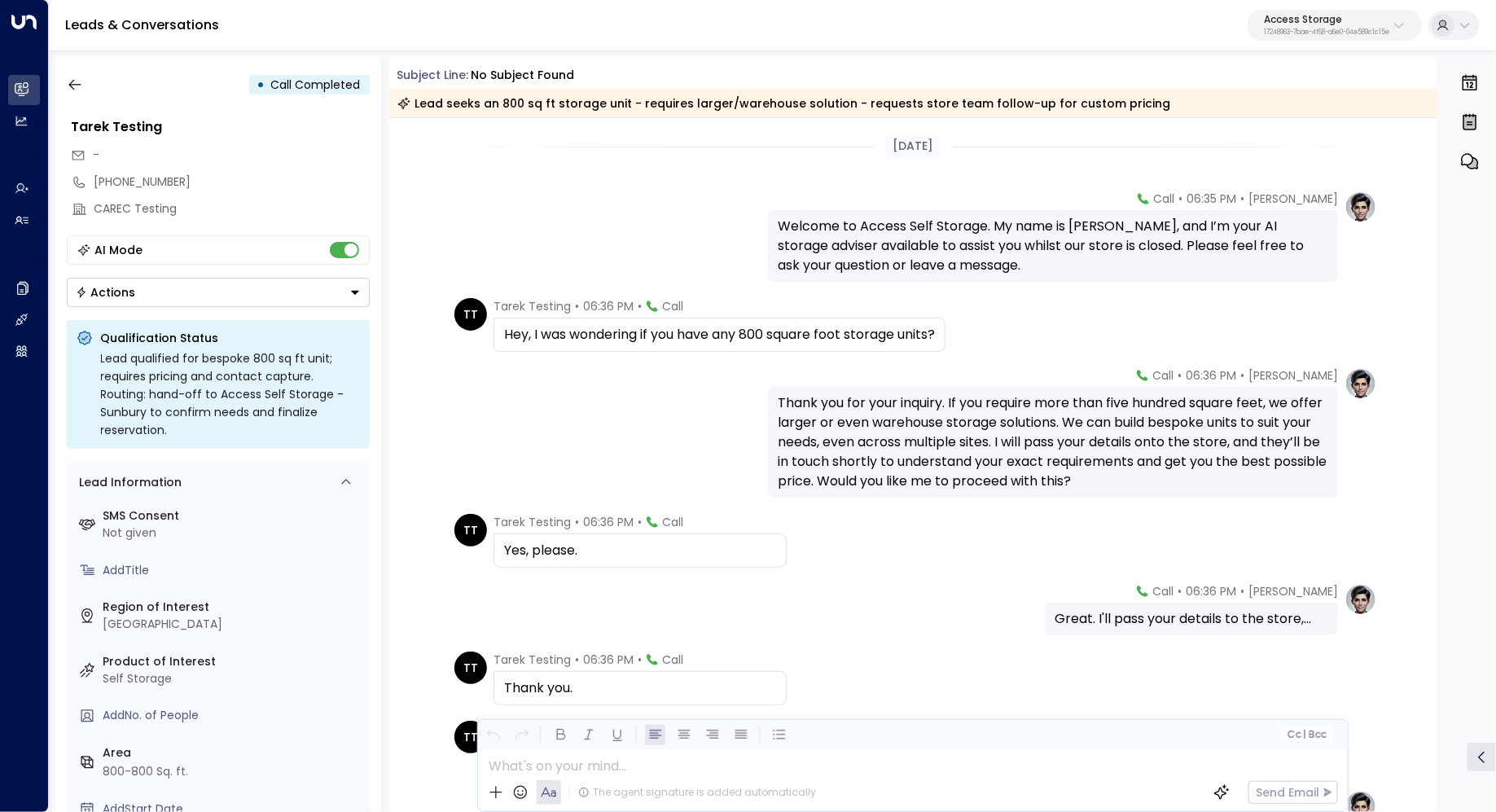
scroll to position [191, 0]
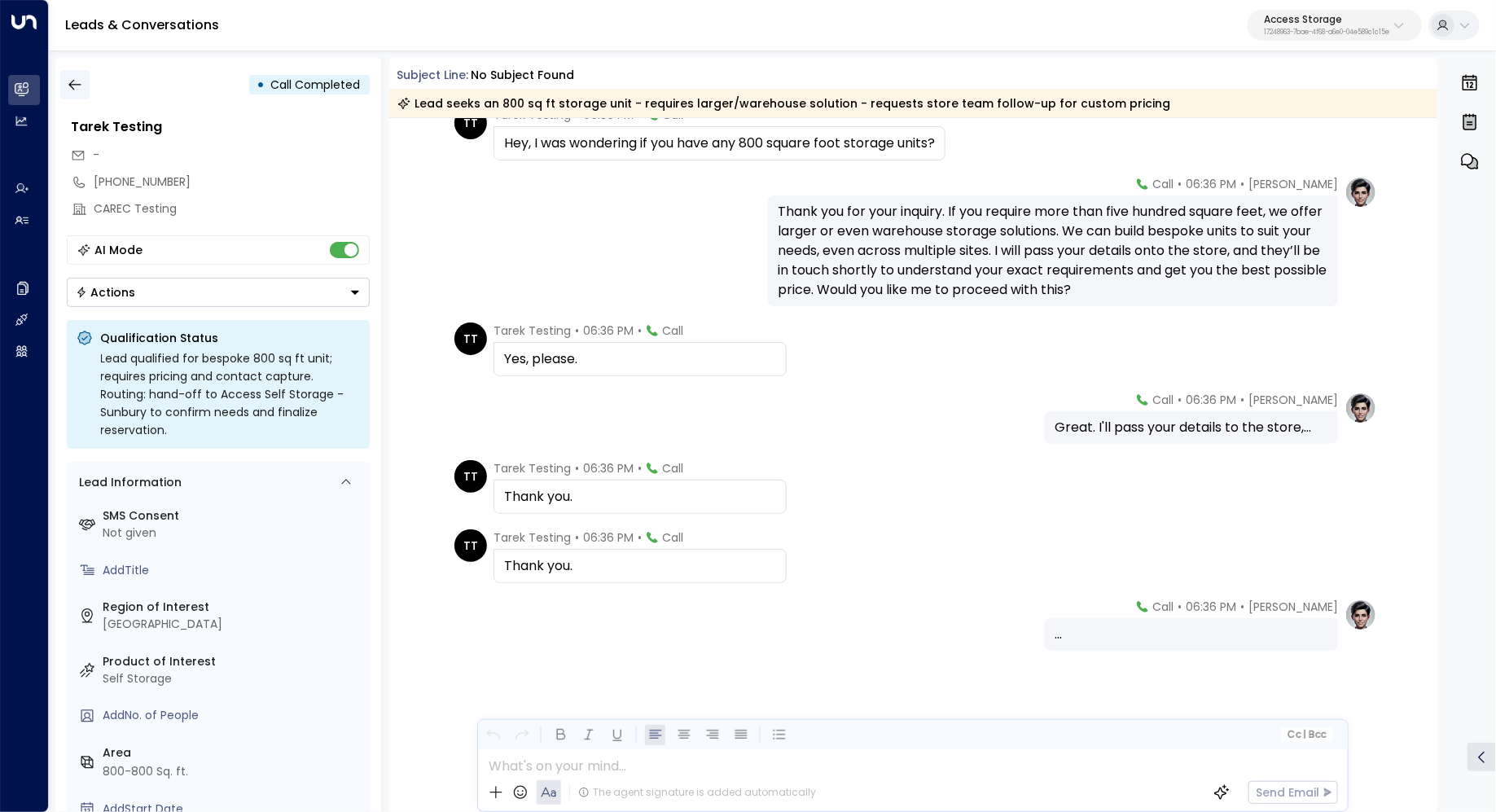
click at [85, 80] on button "button" at bounding box center [75, 84] width 29 height 29
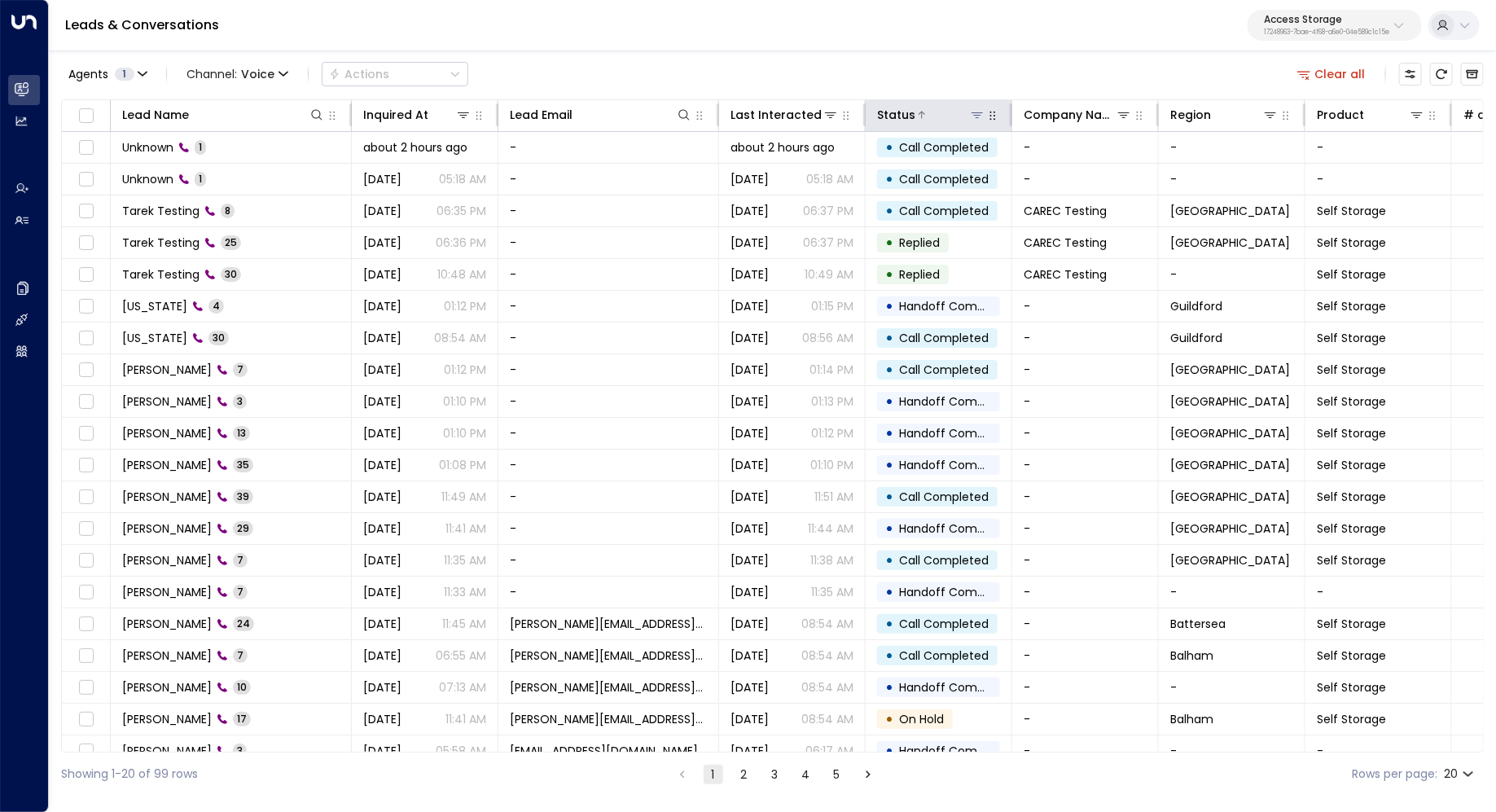
click at [975, 116] on icon at bounding box center [977, 115] width 13 height 13
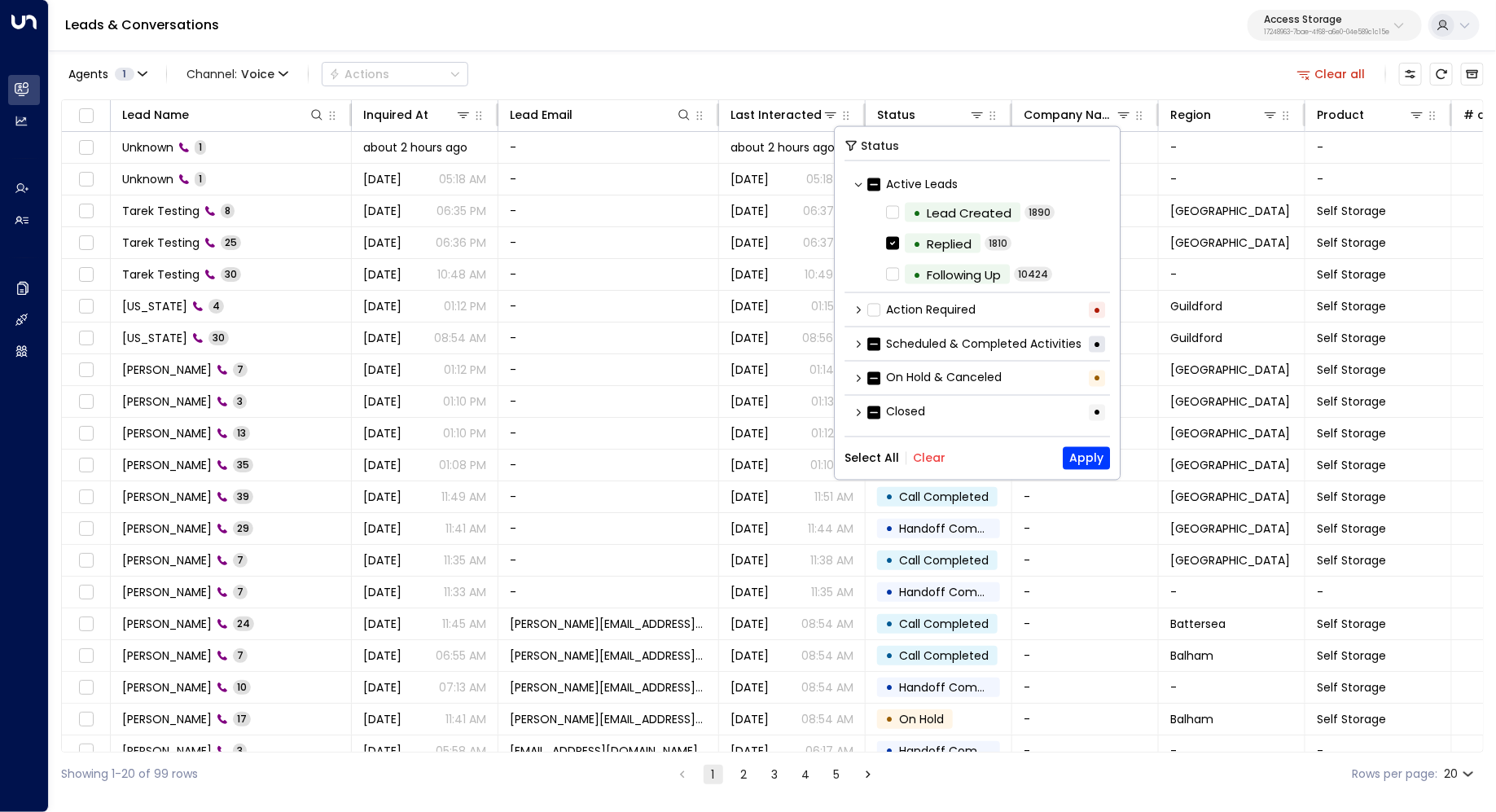
scroll to position [2, 0]
